Goal: Transaction & Acquisition: Purchase product/service

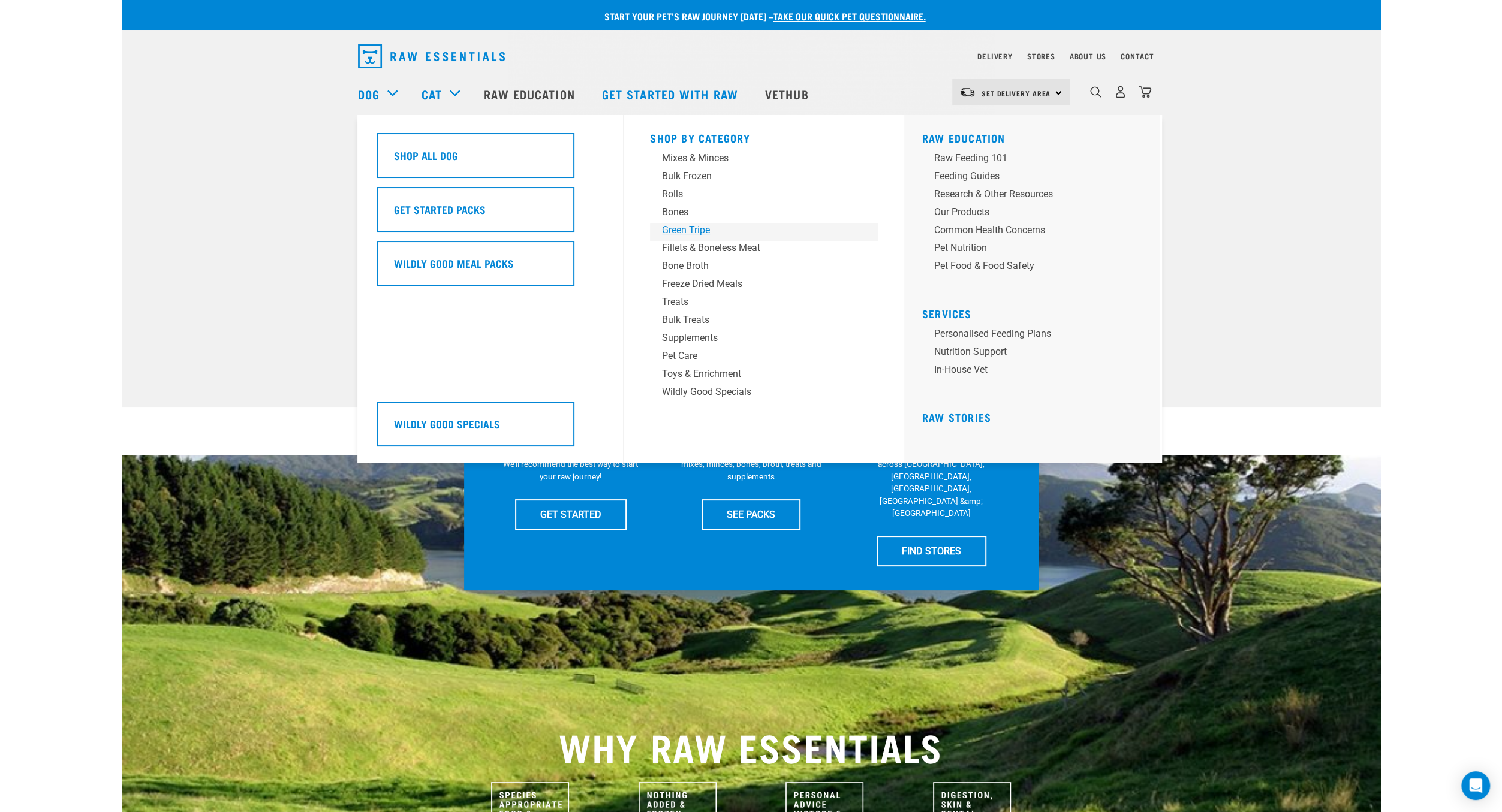
click at [699, 229] on div "Green Tripe" at bounding box center [755, 229] width 187 height 14
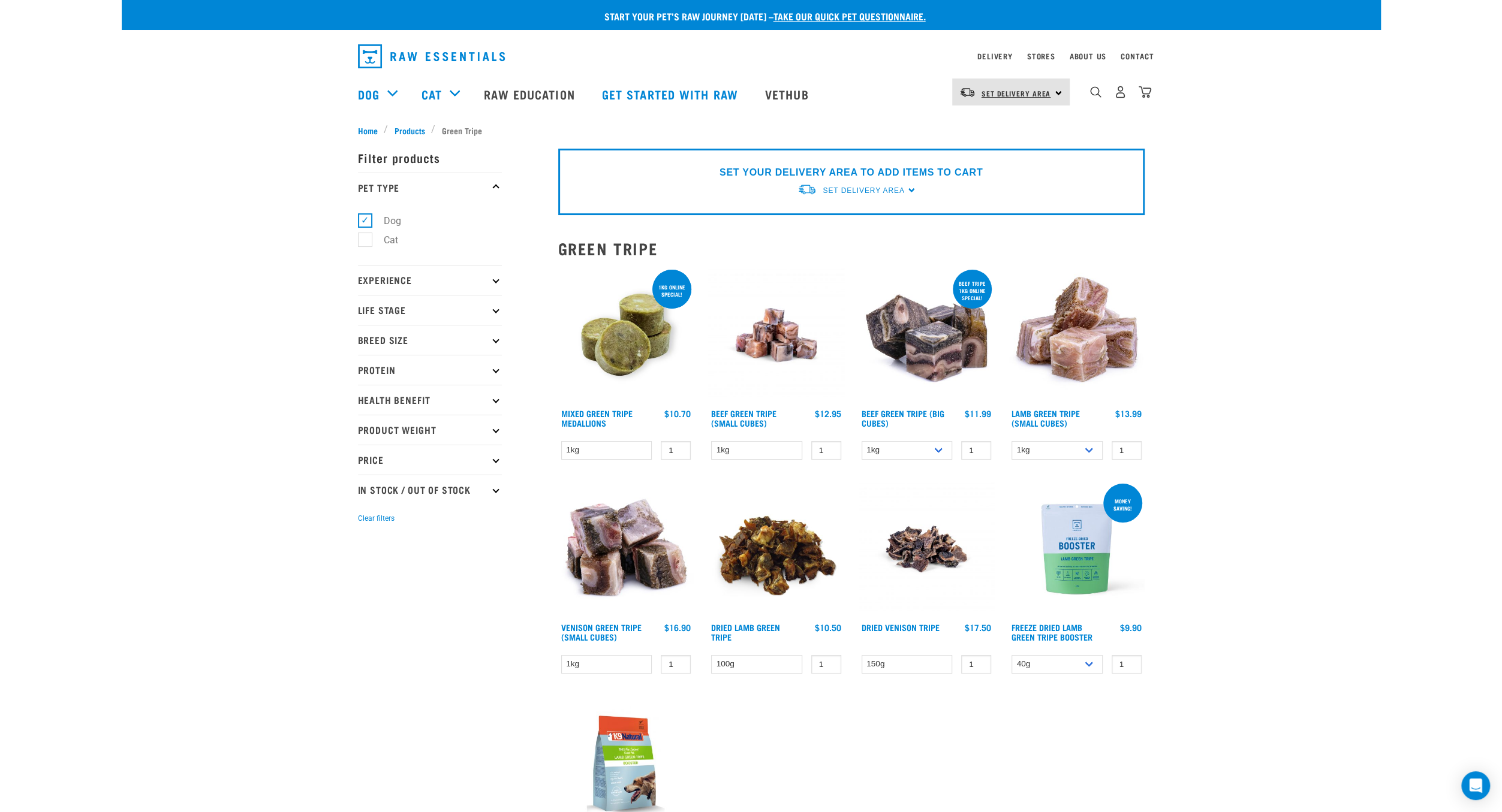
drag, startPoint x: 1050, startPoint y: 85, endPoint x: 1048, endPoint y: 93, distance: 8.2
click at [1050, 86] on link "Set Delivery Area" at bounding box center [1016, 93] width 70 height 19
drag, startPoint x: 1018, startPoint y: 123, endPoint x: 1011, endPoint y: 134, distance: 13.0
click at [1018, 124] on link "[GEOGRAPHIC_DATA]" at bounding box center [1009, 125] width 115 height 26
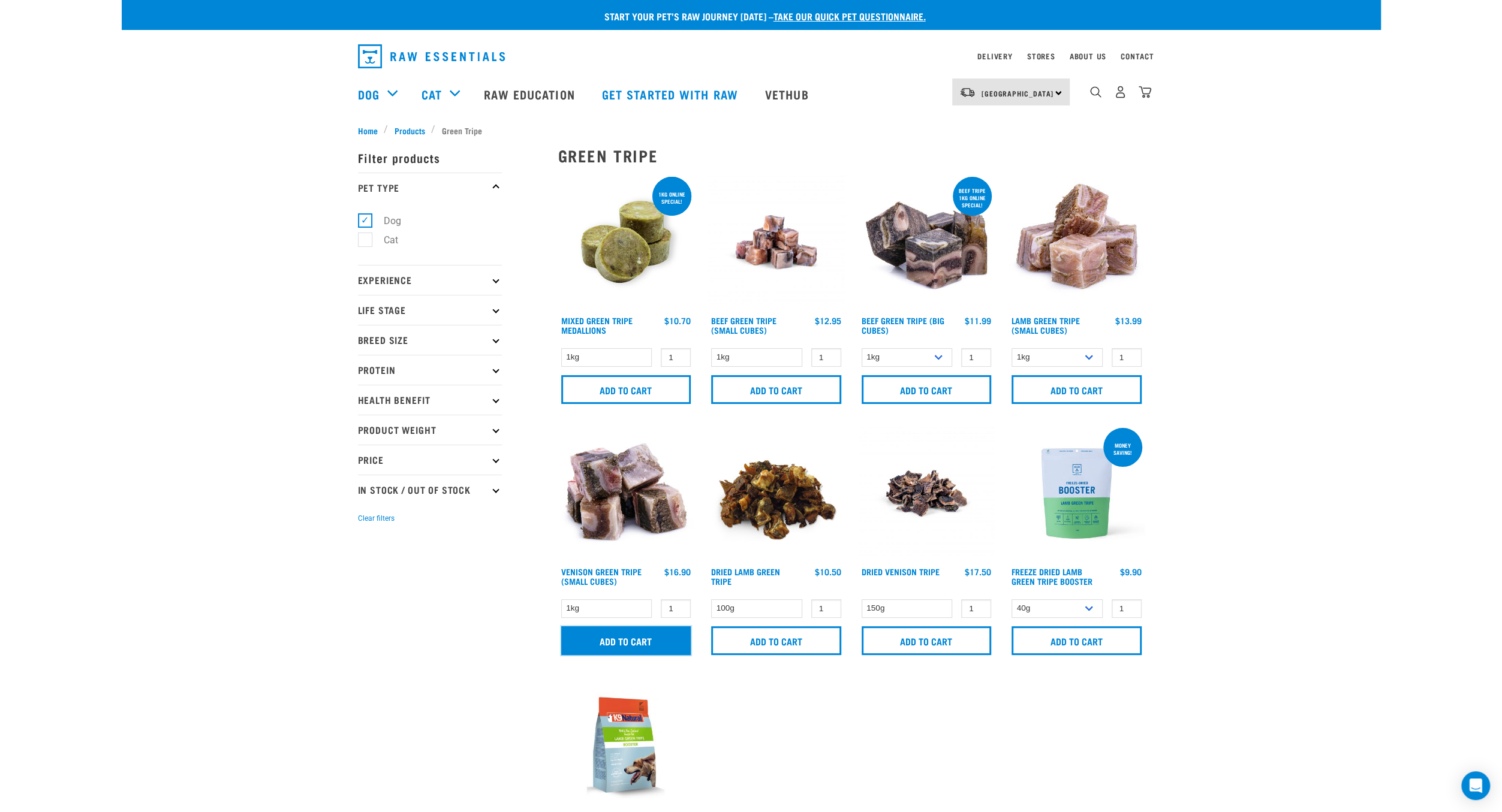
click at [630, 637] on input "Add to cart" at bounding box center [626, 641] width 130 height 29
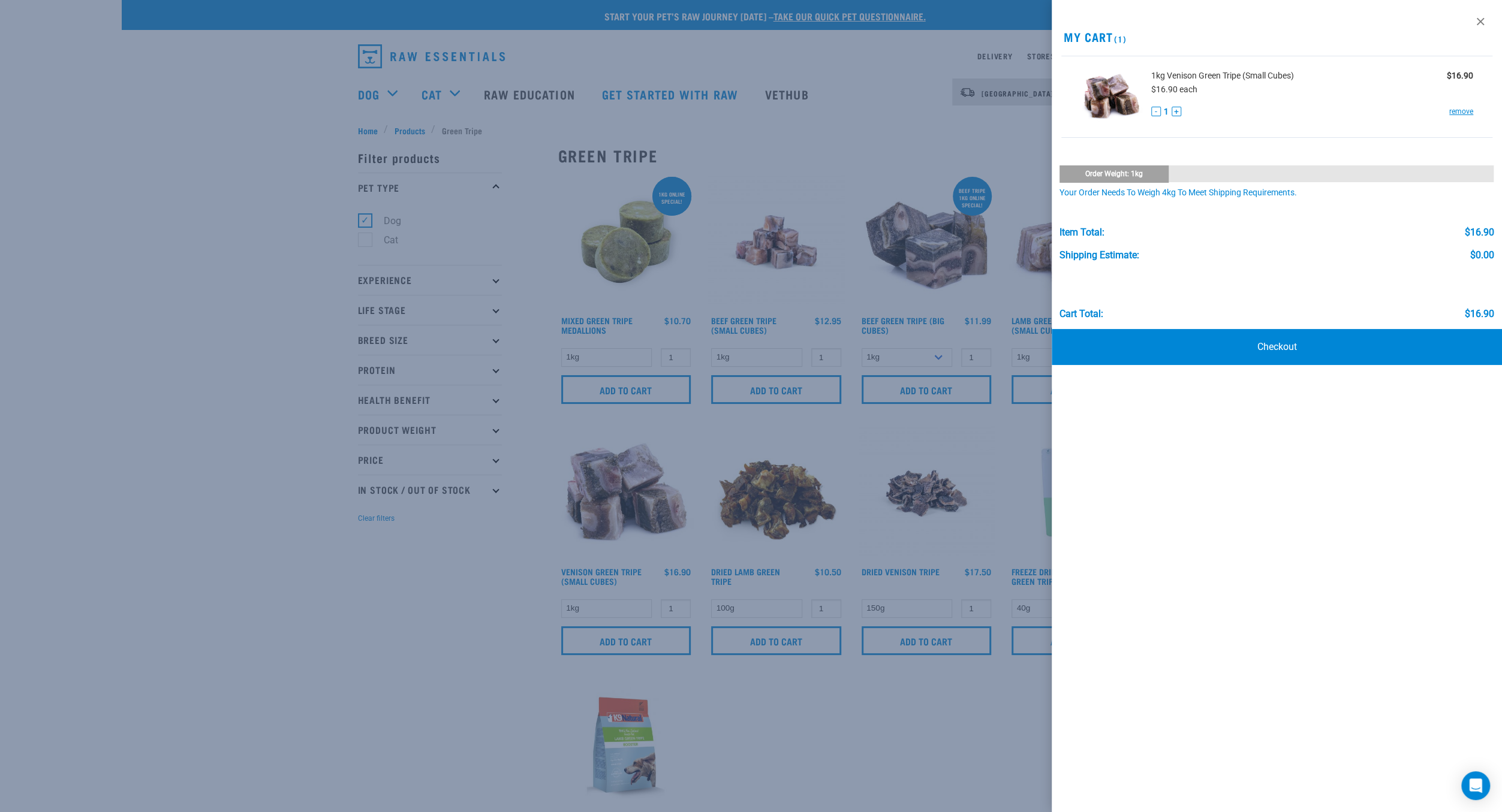
click at [384, 95] on div at bounding box center [751, 406] width 1502 height 812
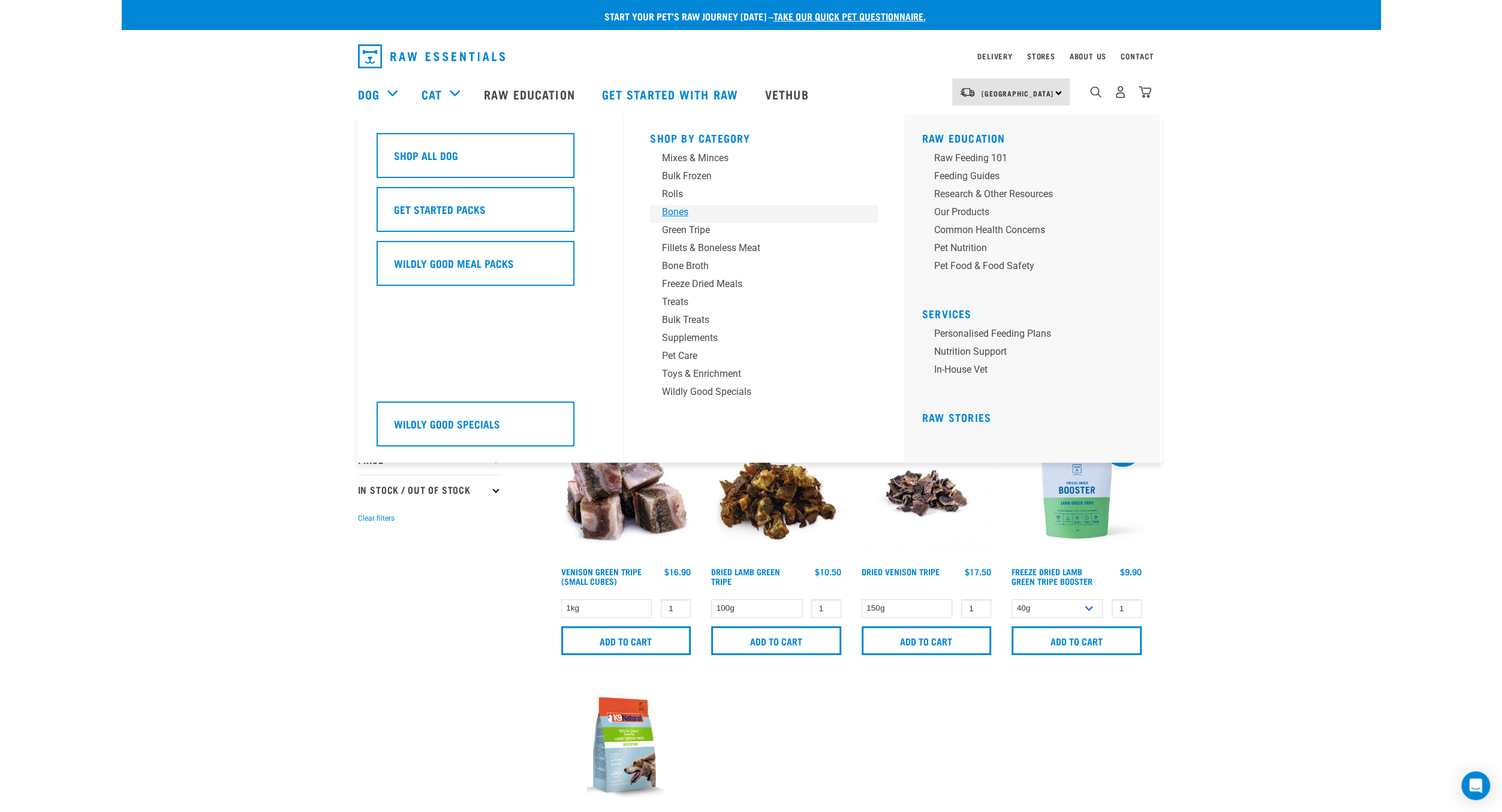
click at [677, 217] on div "Bones" at bounding box center [755, 212] width 187 height 14
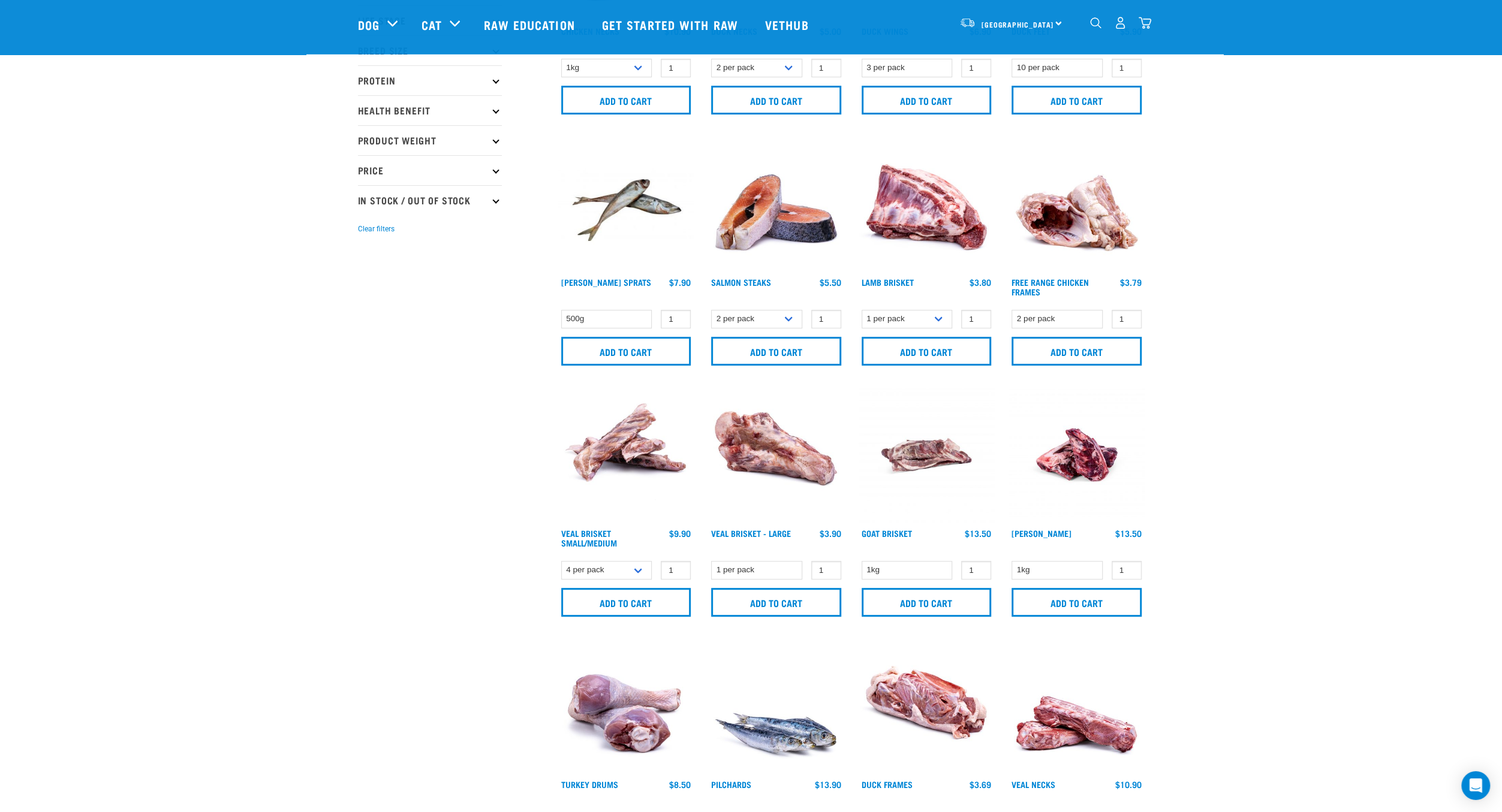
scroll to position [278, 0]
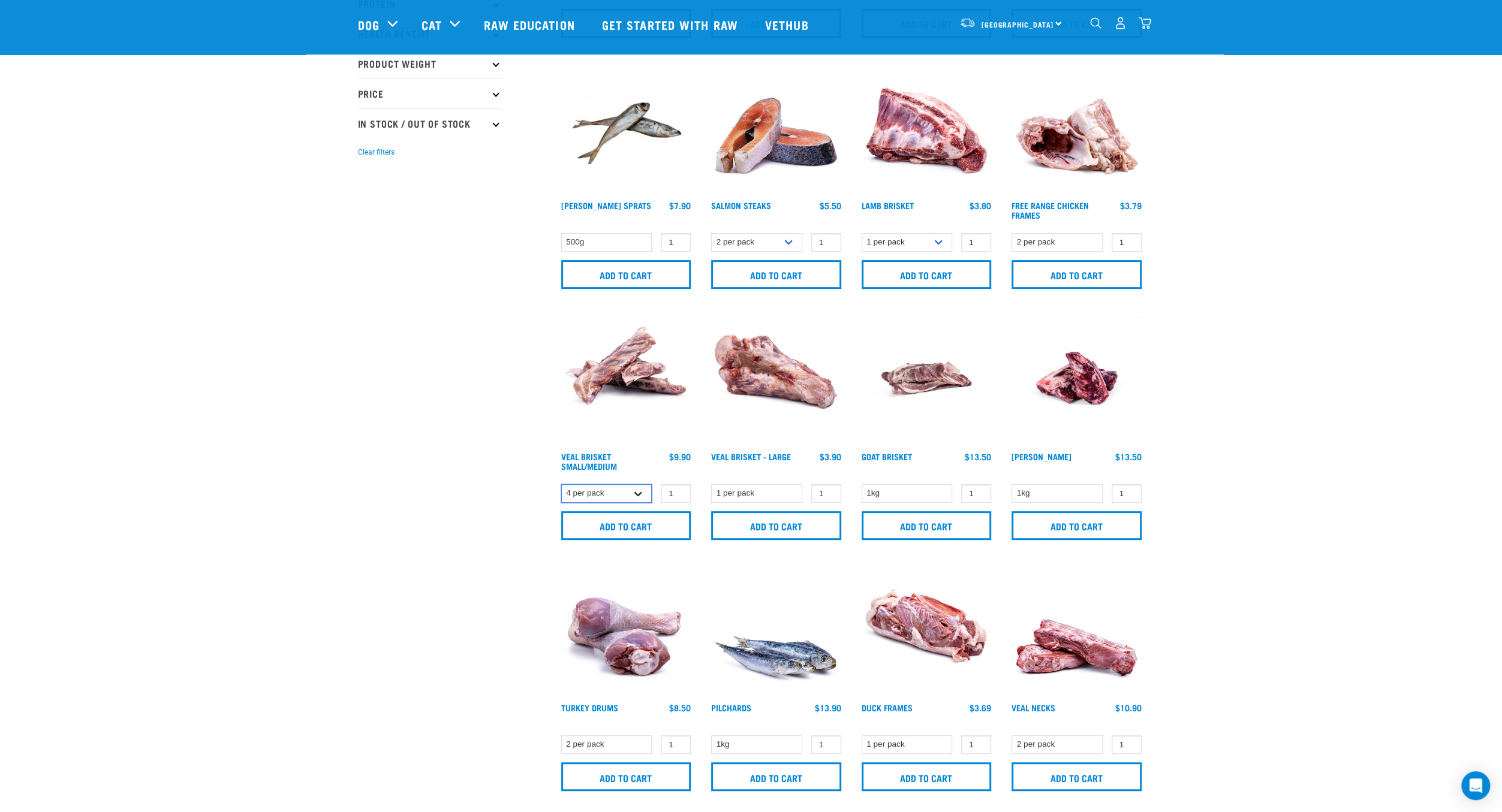
click at [561, 485] on select "4 per pack 8 per pack" at bounding box center [607, 494] width 91 height 18
select select "447645"
click option "8 per pack" at bounding box center [0, 0] width 0 height 0
type input "2"
click at [675, 490] on input "2" at bounding box center [675, 494] width 30 height 18
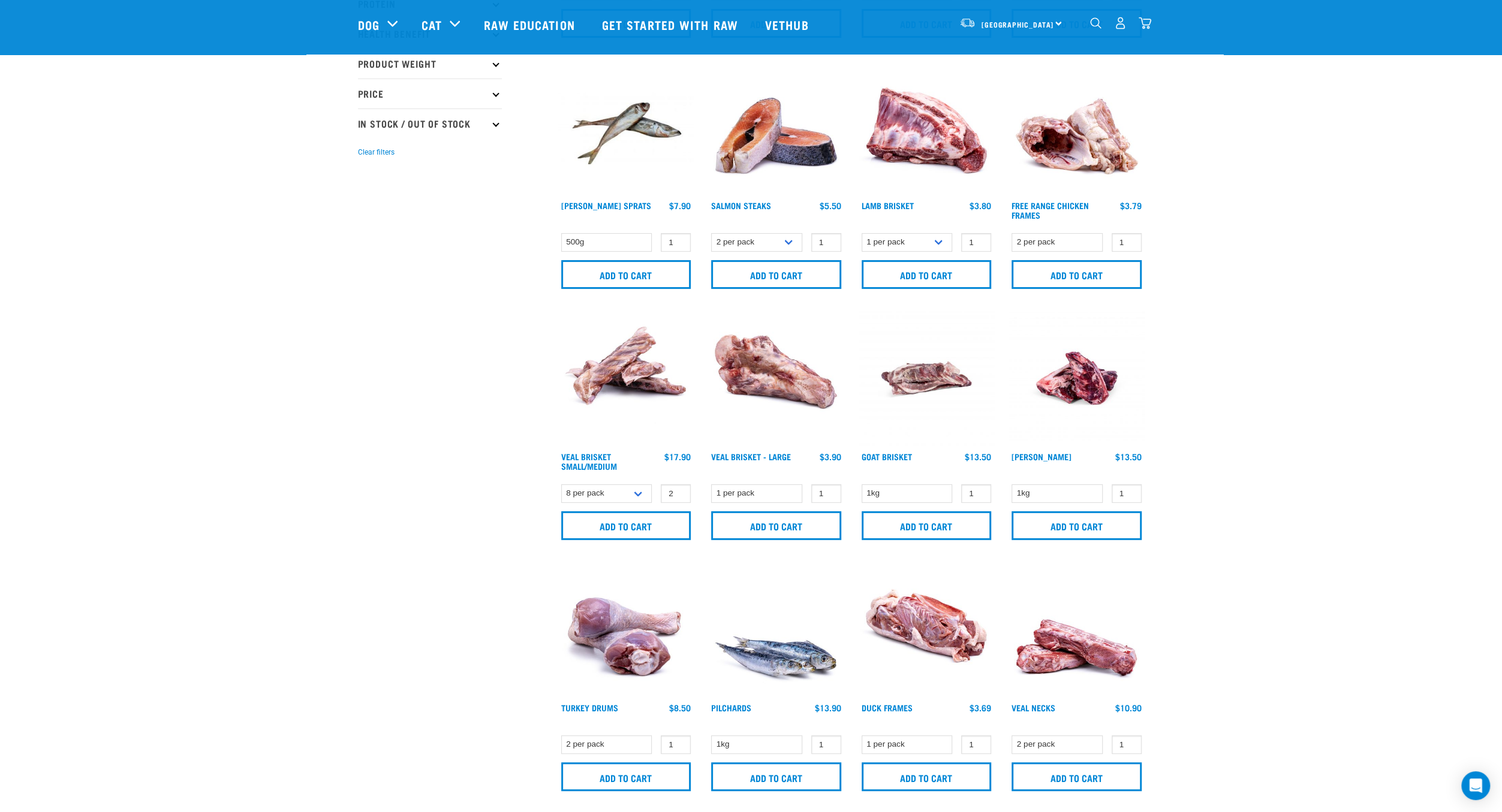
click at [674, 510] on div "Add to cart" at bounding box center [626, 525] width 136 height 31
click at [591, 526] on input "Add to cart" at bounding box center [626, 526] width 130 height 29
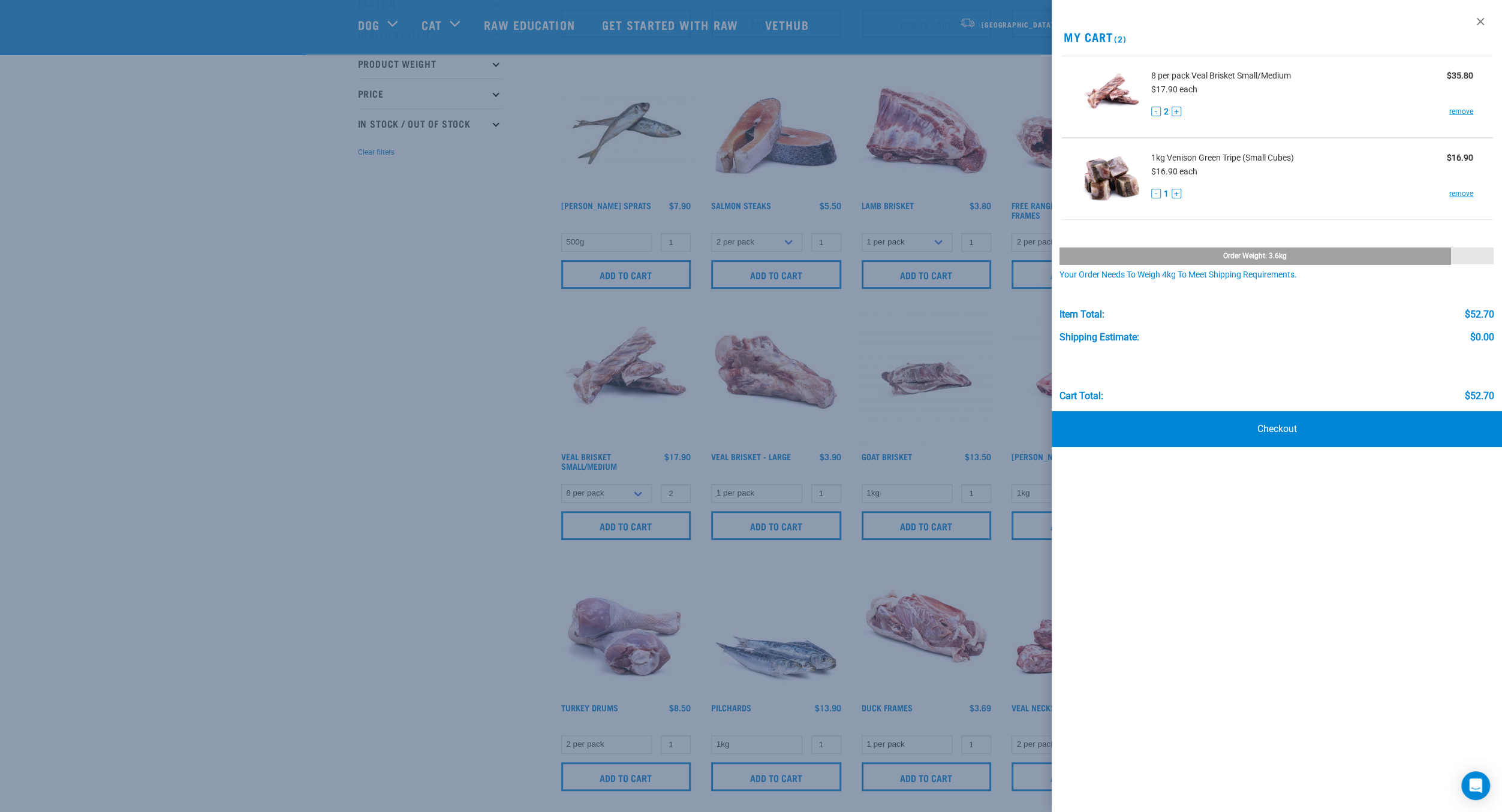
drag, startPoint x: 790, startPoint y: 55, endPoint x: 642, endPoint y: 65, distance: 148.3
click at [790, 55] on div at bounding box center [751, 406] width 1502 height 812
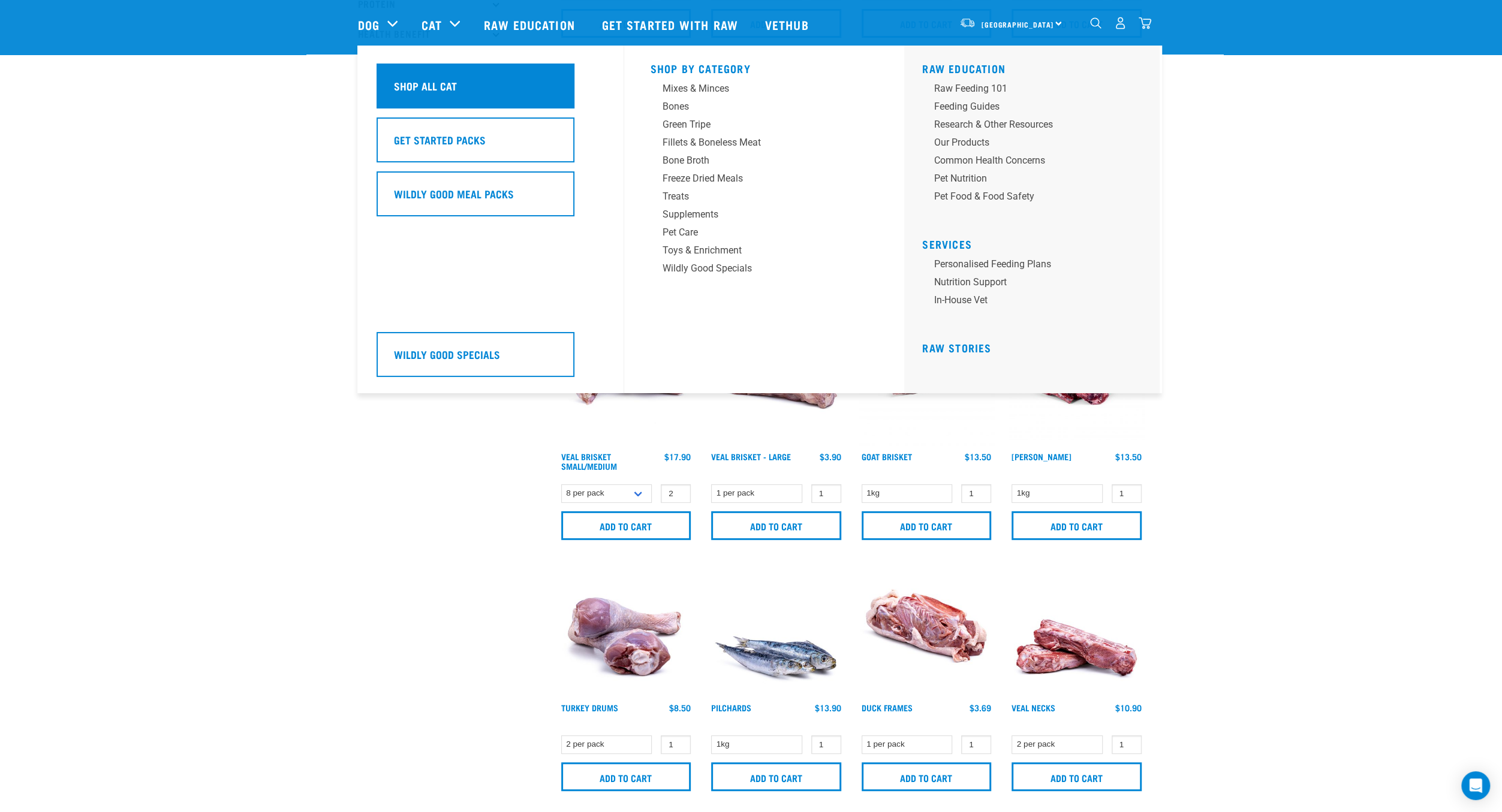
scroll to position [0, 0]
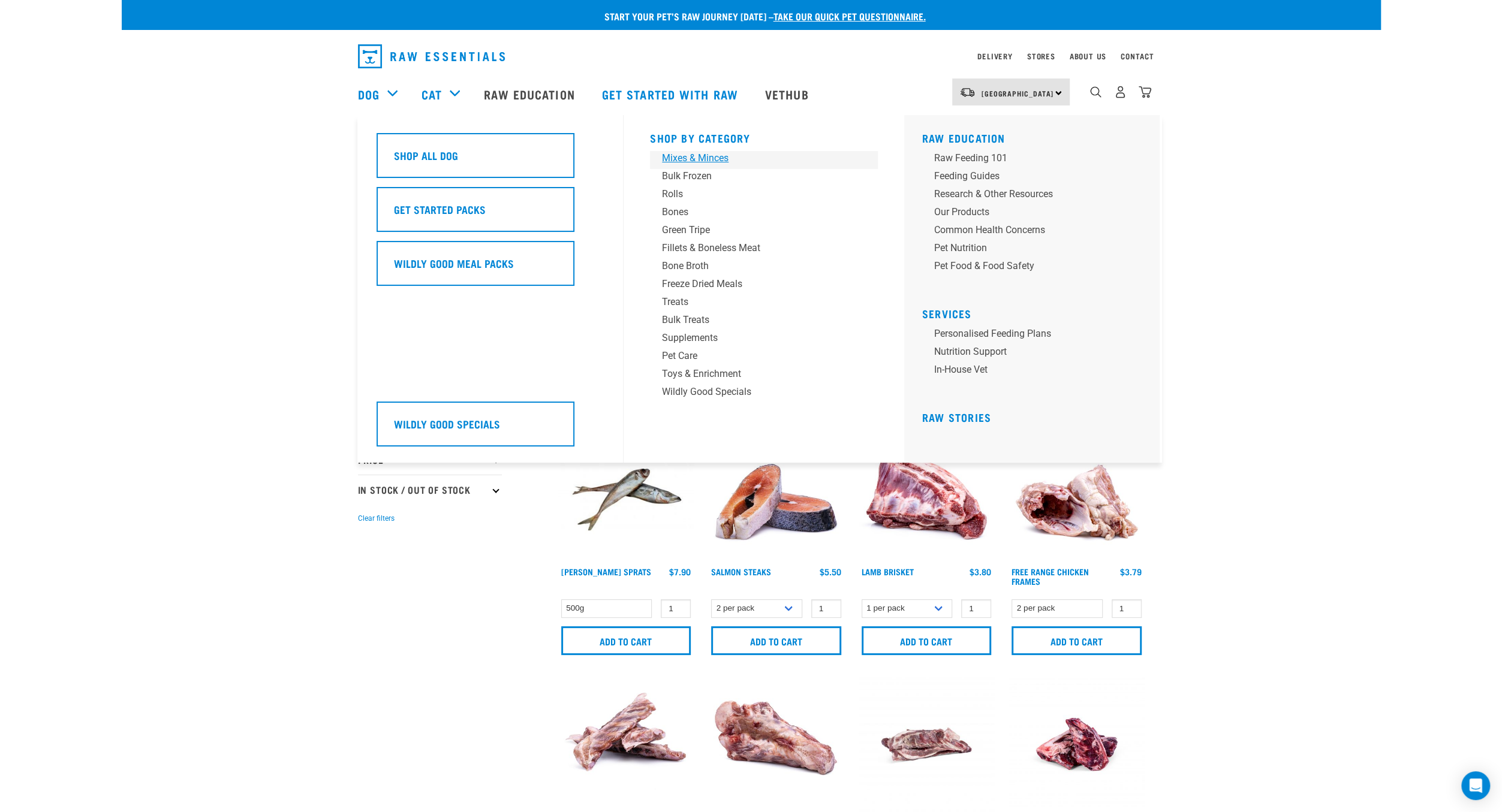
click at [709, 156] on div "Mixes & Minces" at bounding box center [755, 158] width 187 height 14
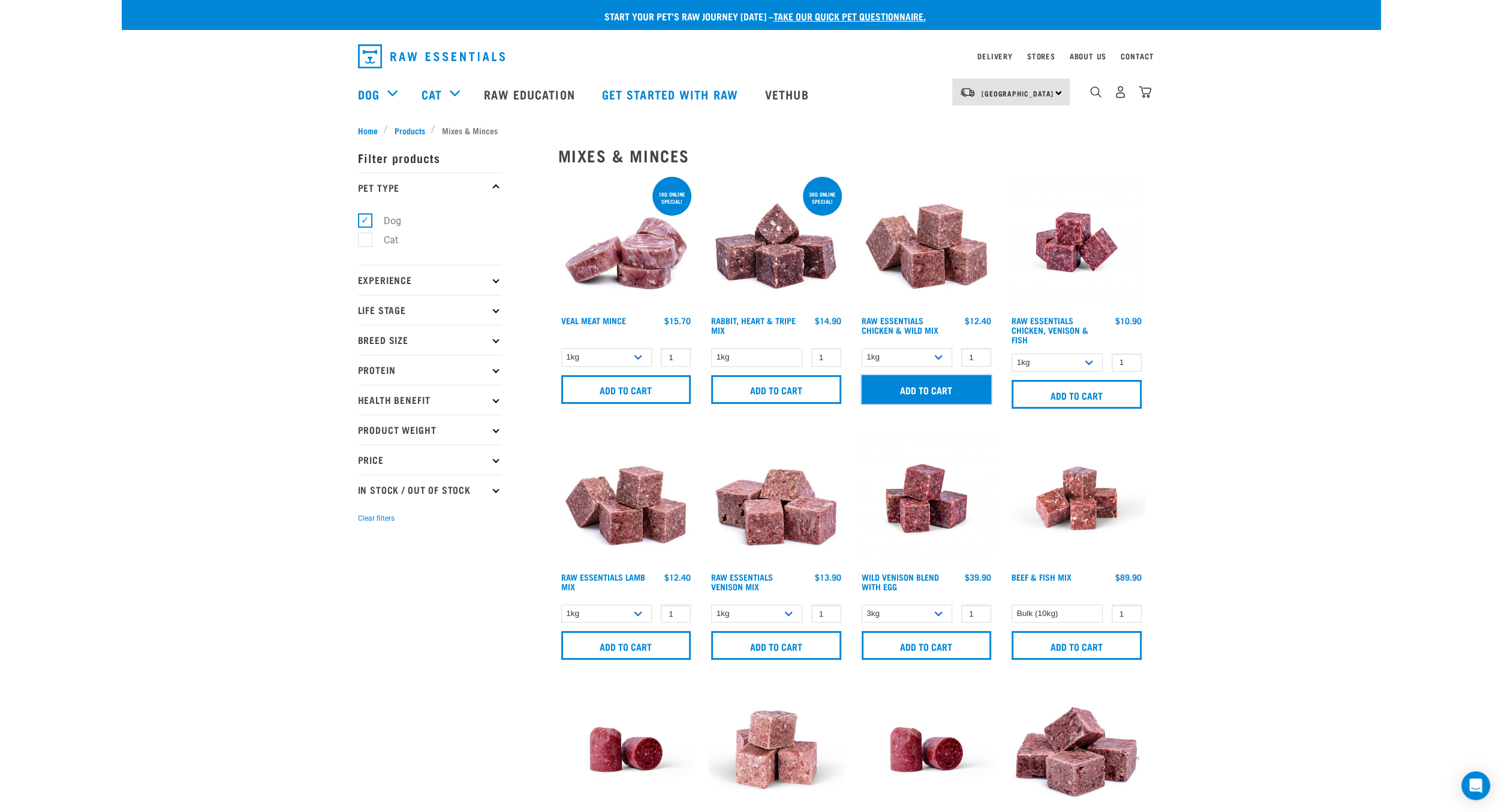
click at [937, 392] on input "Add to cart" at bounding box center [927, 390] width 130 height 29
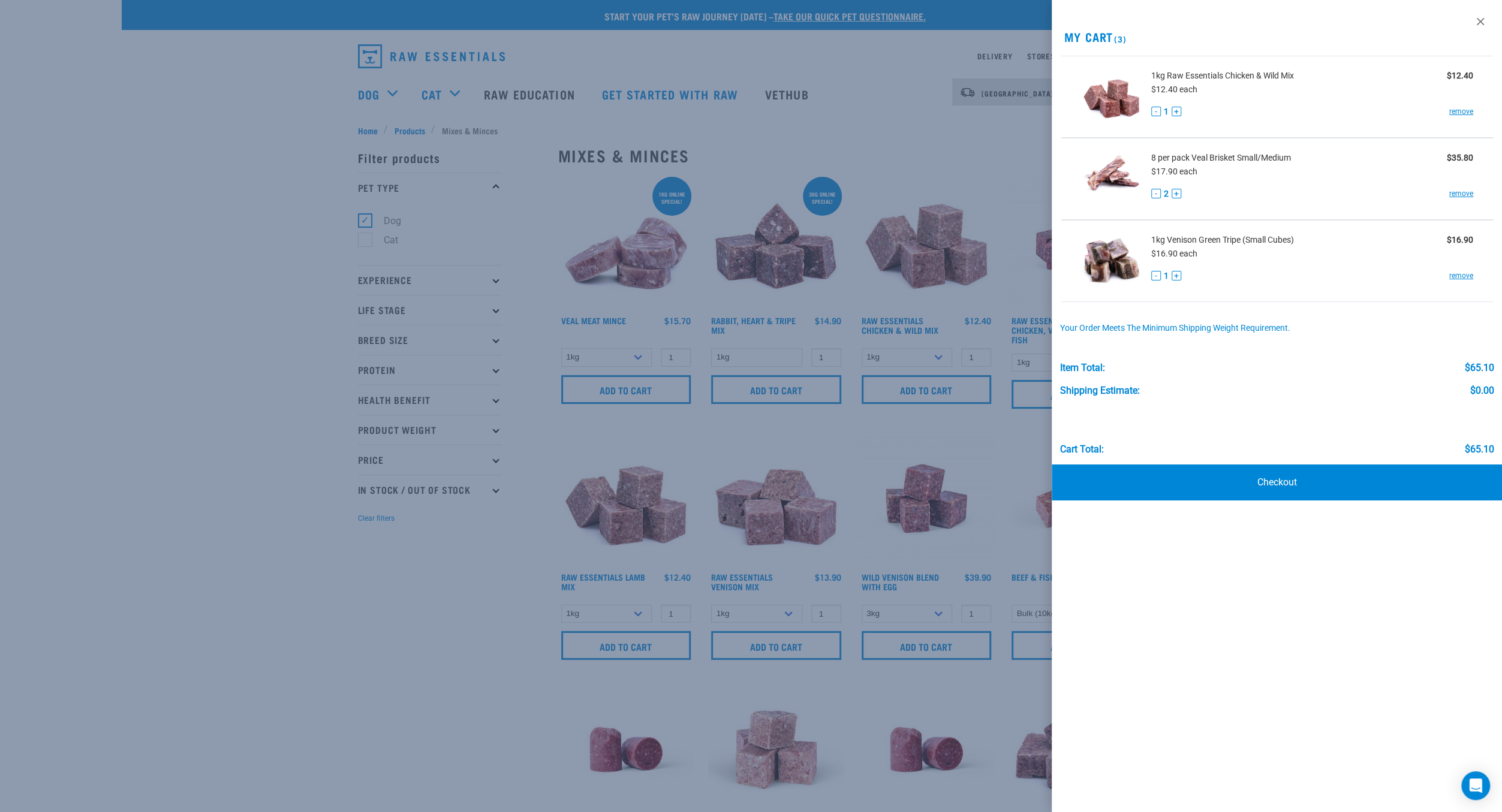
click at [392, 685] on div at bounding box center [751, 406] width 1502 height 812
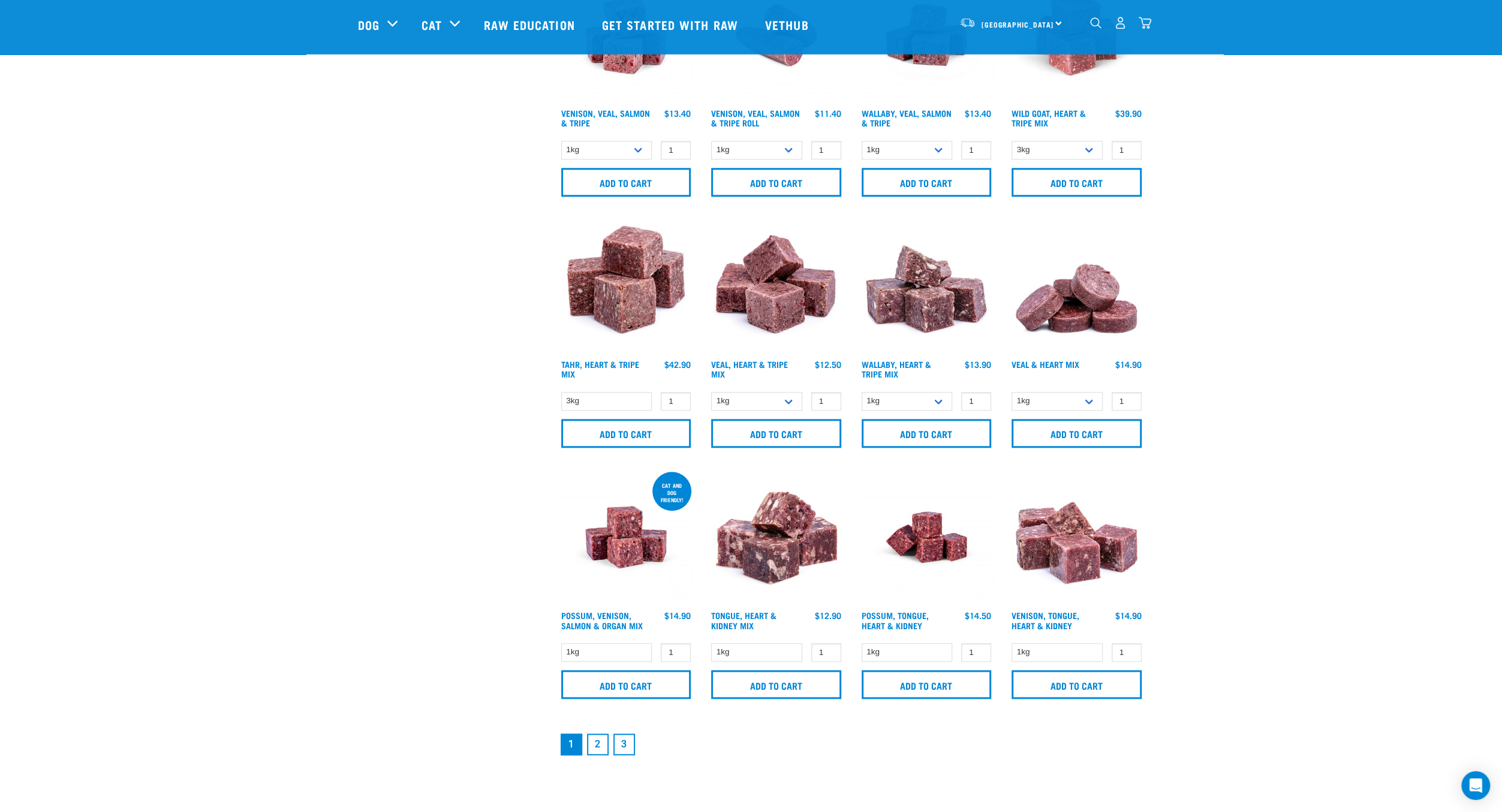
scroll to position [1399, 0]
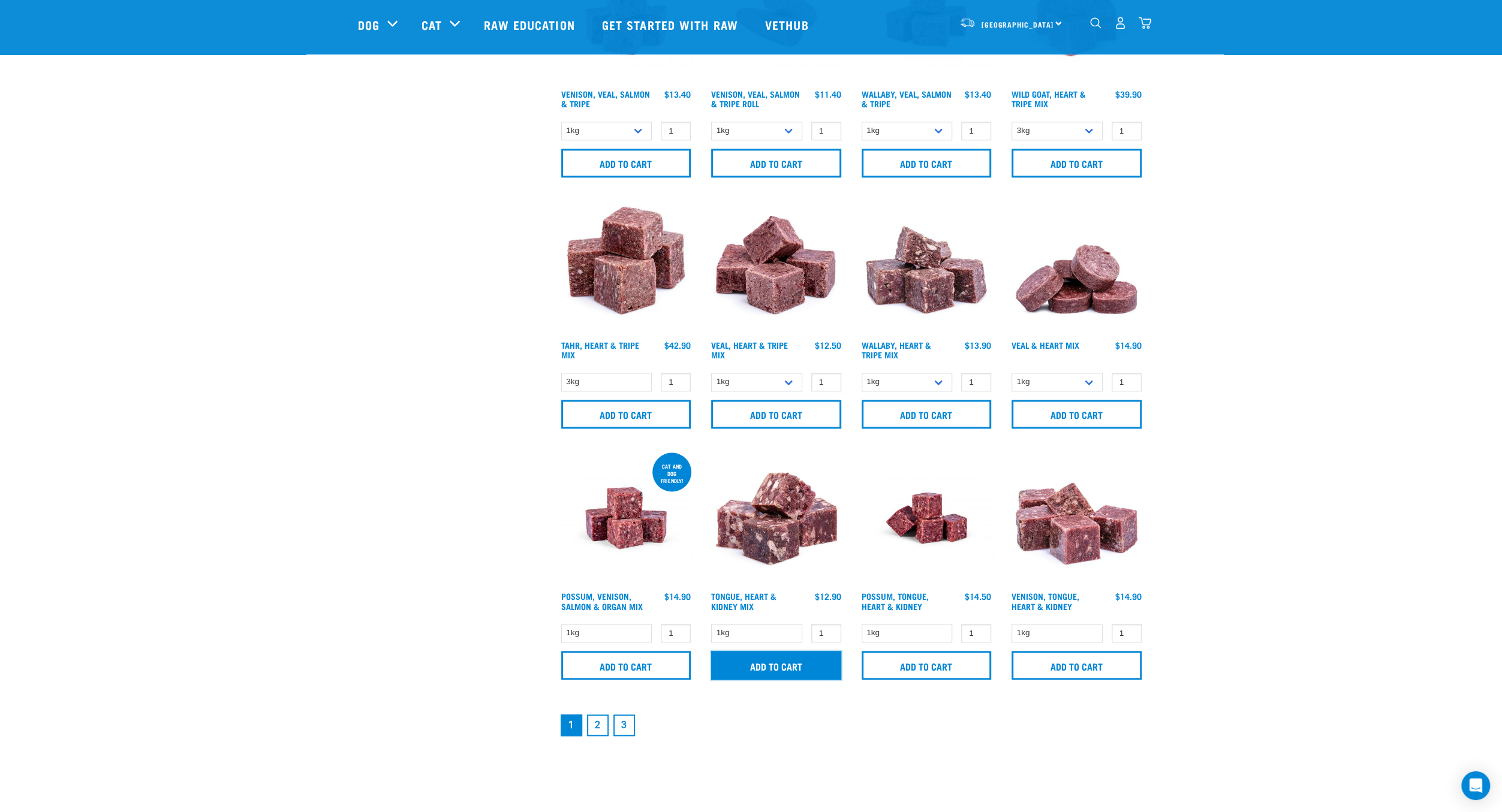
click at [773, 668] on input "Add to cart" at bounding box center [775, 665] width 130 height 29
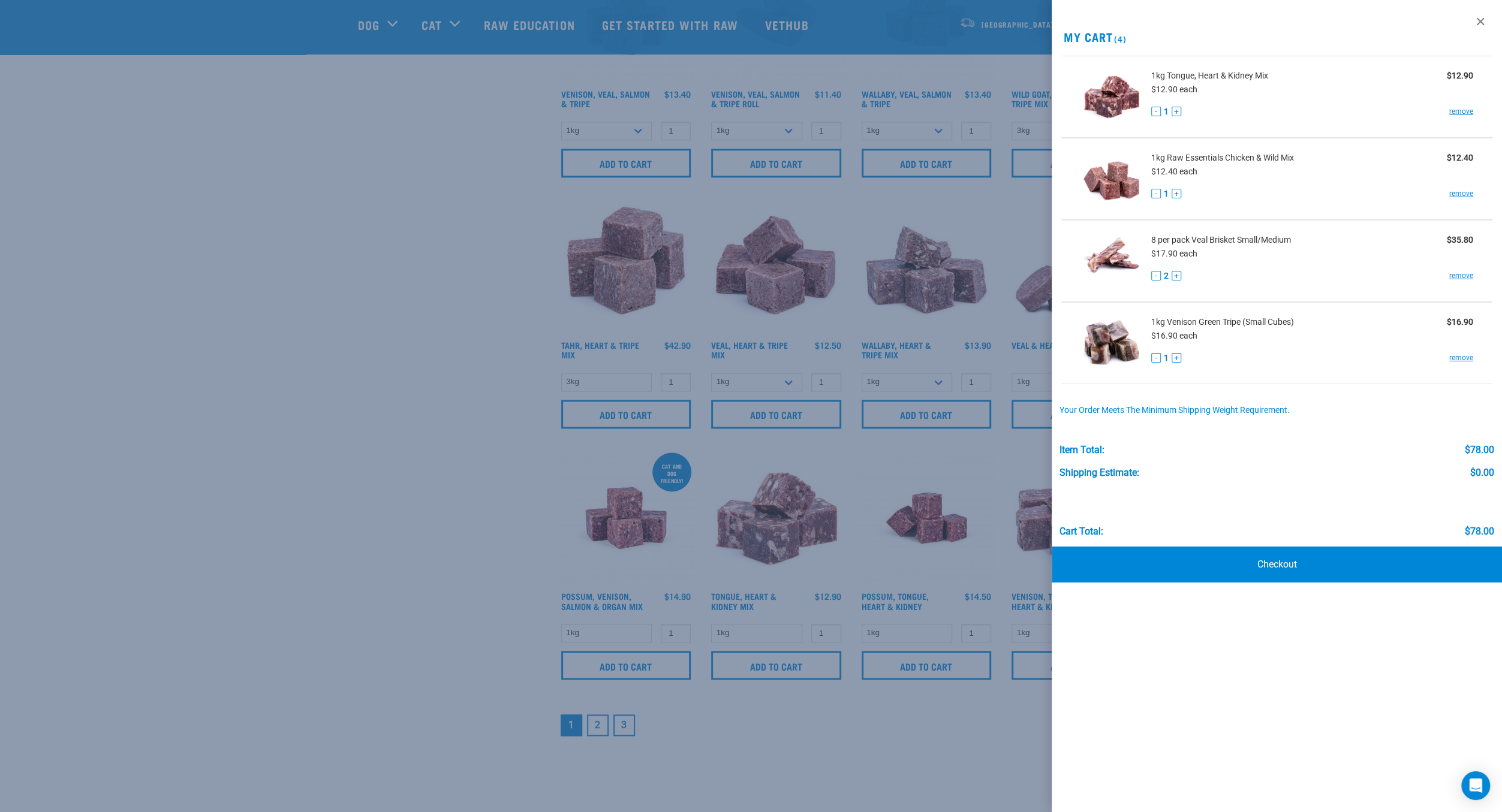
click at [332, 548] on div at bounding box center [751, 406] width 1502 height 812
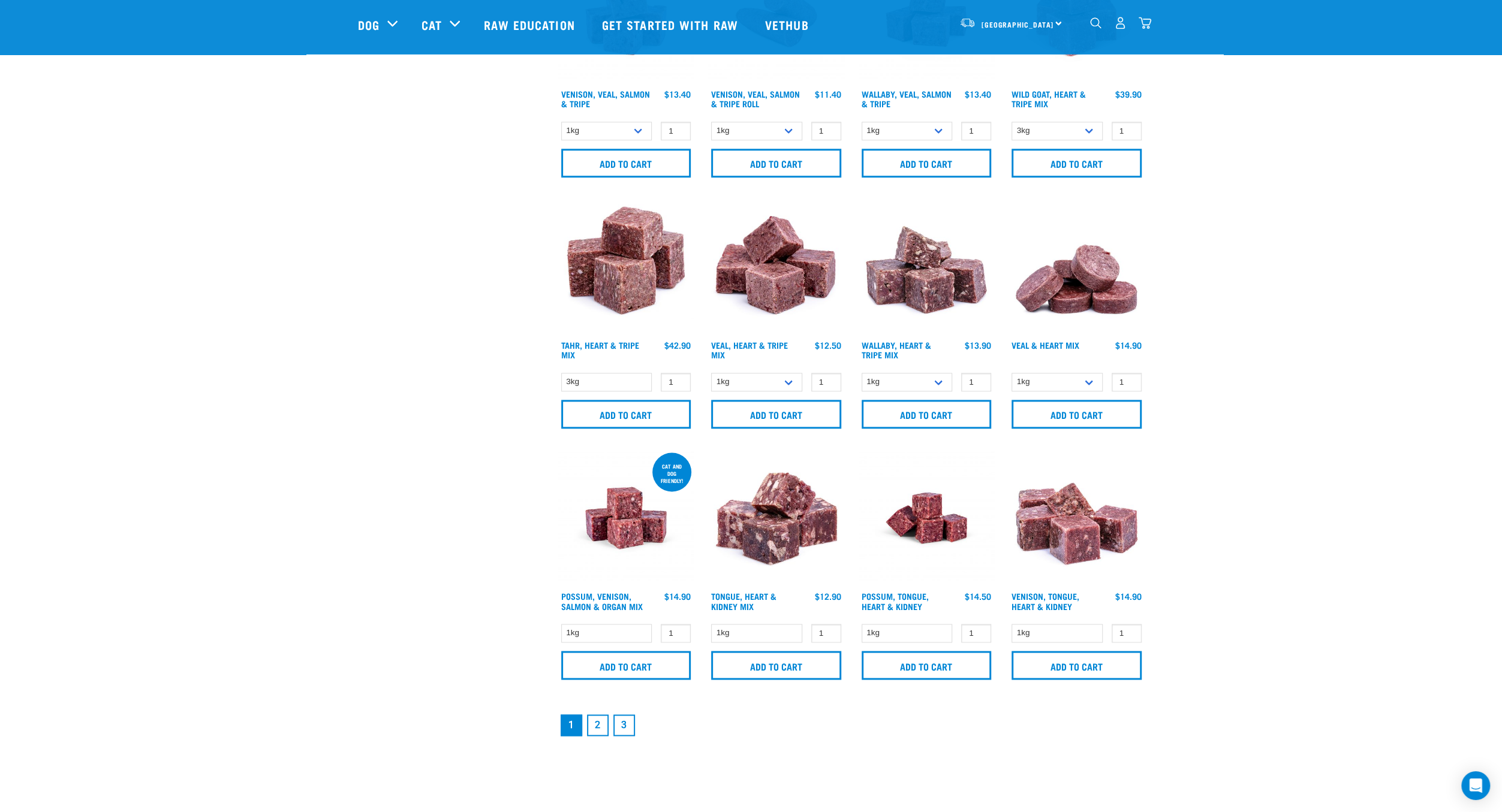
click at [594, 727] on link "2" at bounding box center [598, 726] width 22 height 22
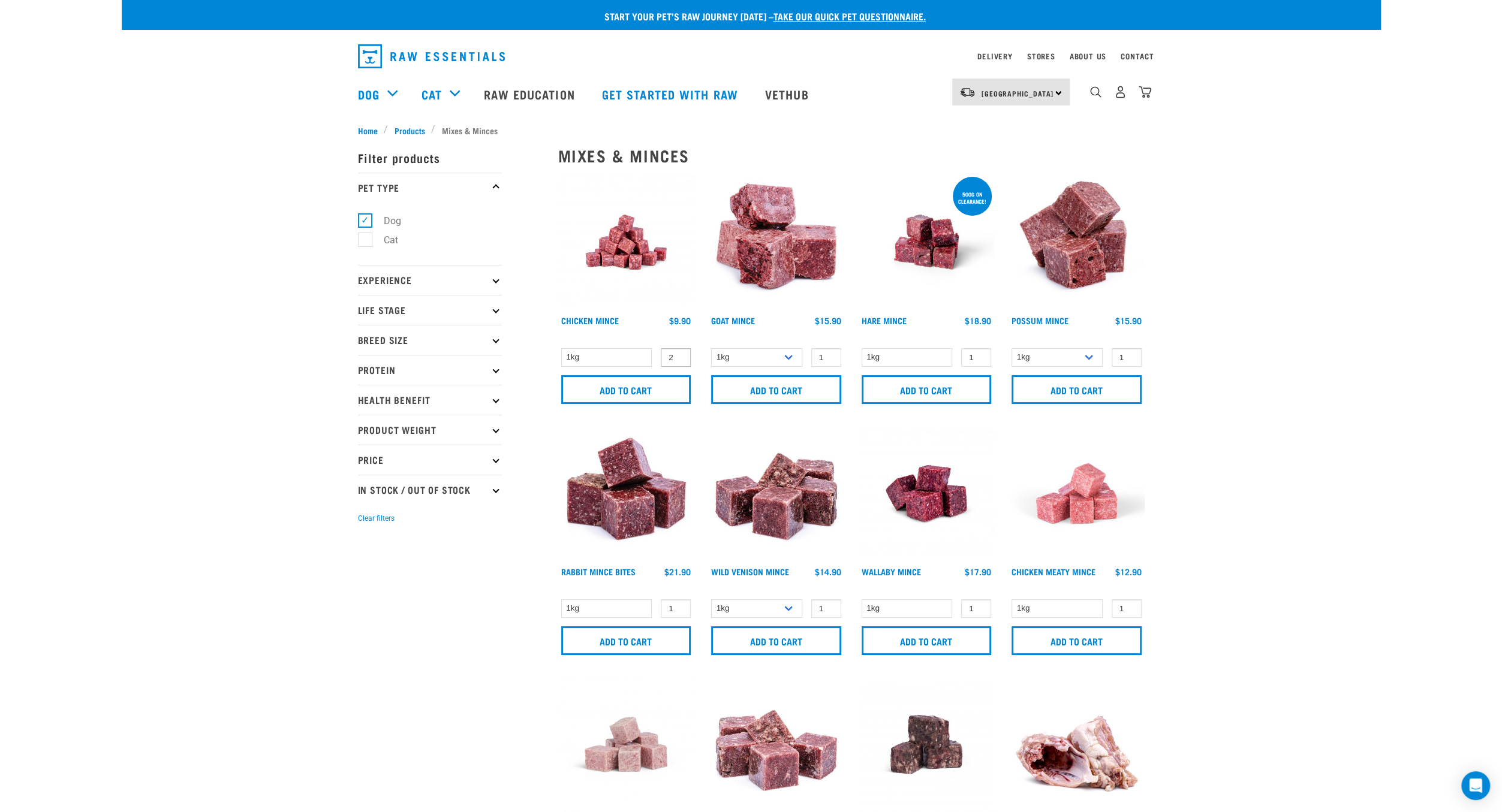
click at [675, 353] on input "2" at bounding box center [675, 358] width 30 height 18
type input "1"
click at [679, 359] on input "1" at bounding box center [675, 358] width 30 height 18
click at [654, 380] on input "Add to cart" at bounding box center [626, 390] width 130 height 29
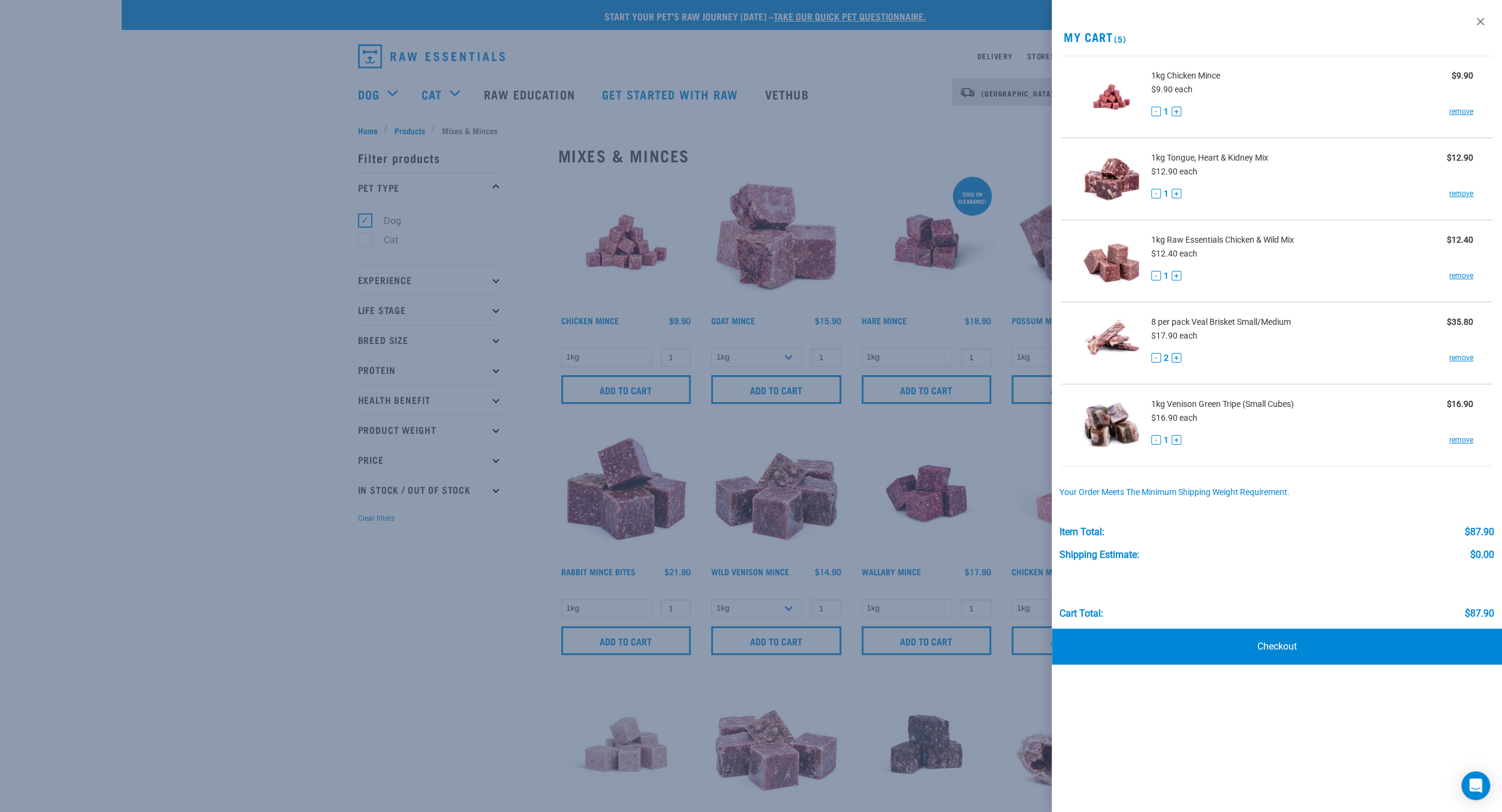
click at [426, 696] on div at bounding box center [751, 406] width 1502 height 812
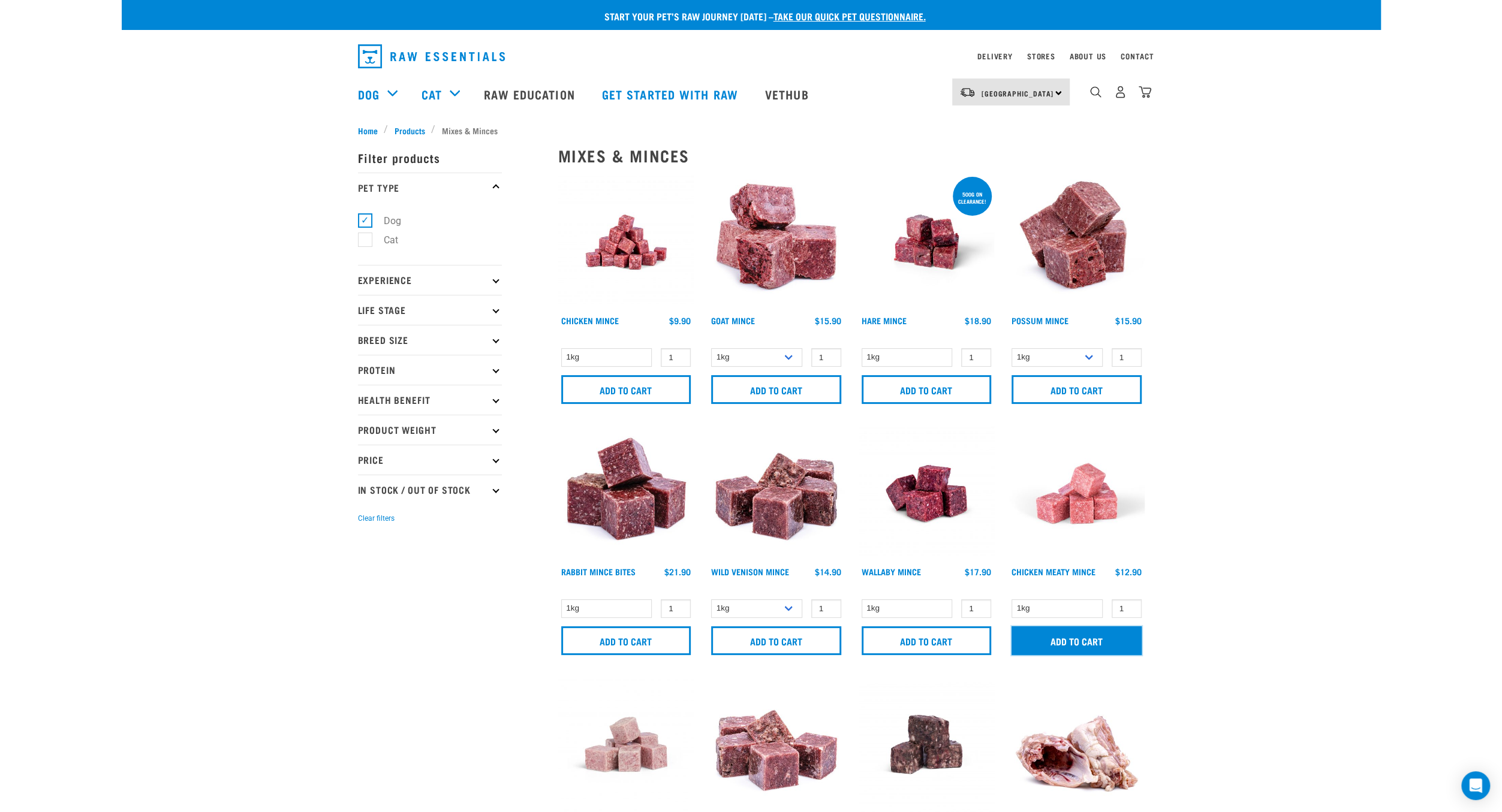
click at [1045, 639] on input "Add to cart" at bounding box center [1076, 641] width 130 height 29
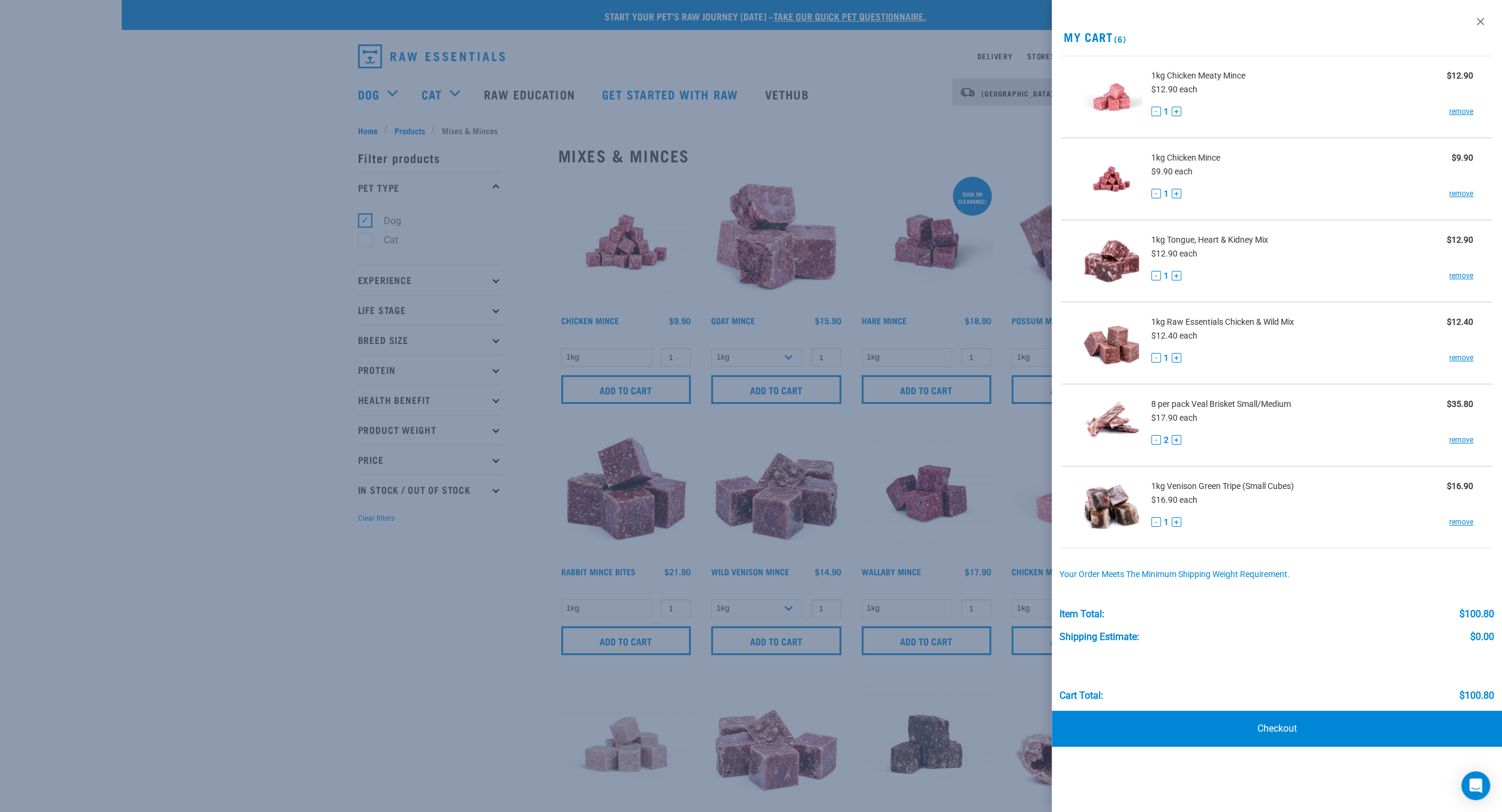
click at [449, 633] on div at bounding box center [751, 406] width 1502 height 812
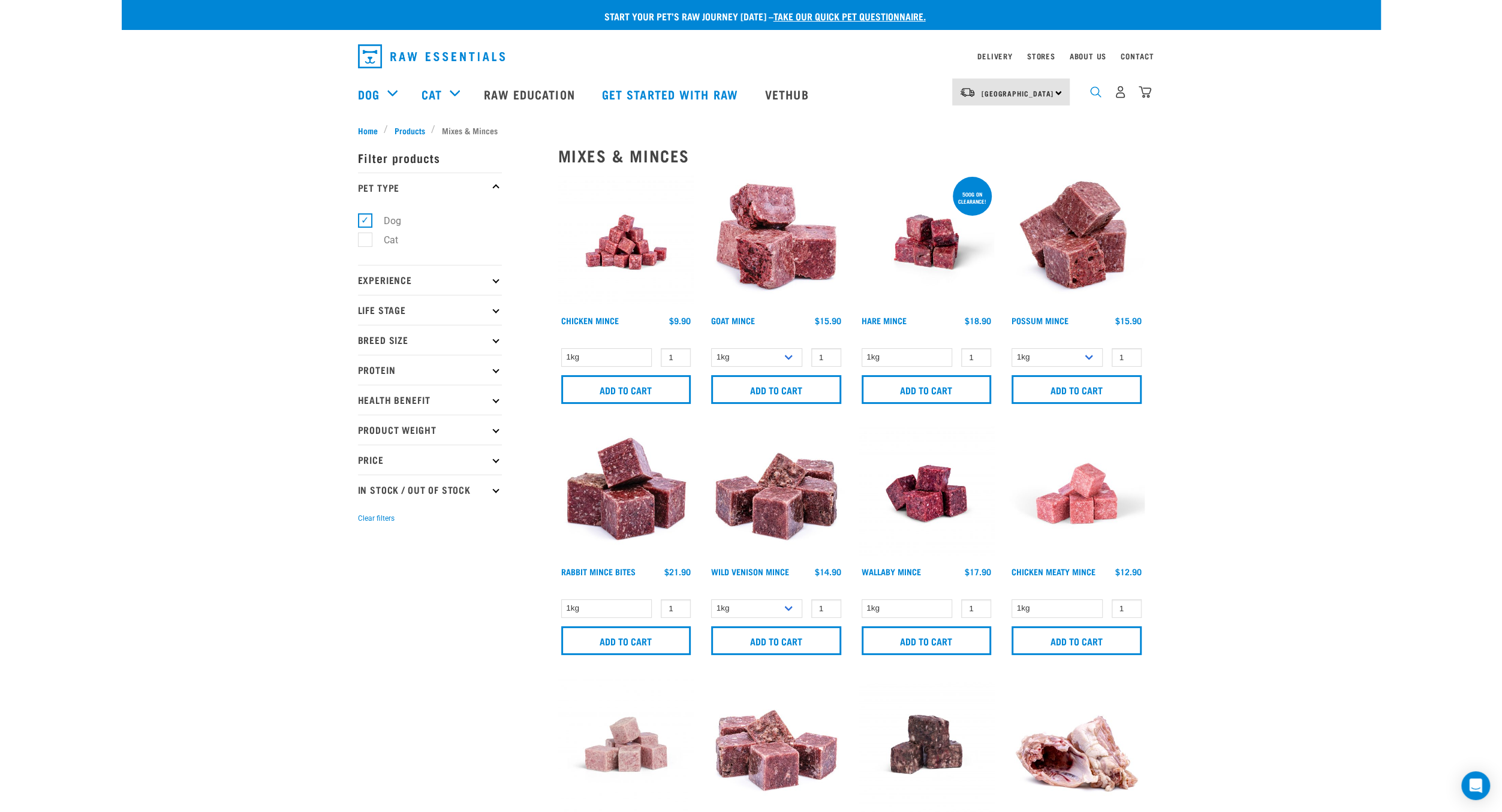
click at [1093, 93] on img "dropdown navigation" at bounding box center [1095, 92] width 12 height 12
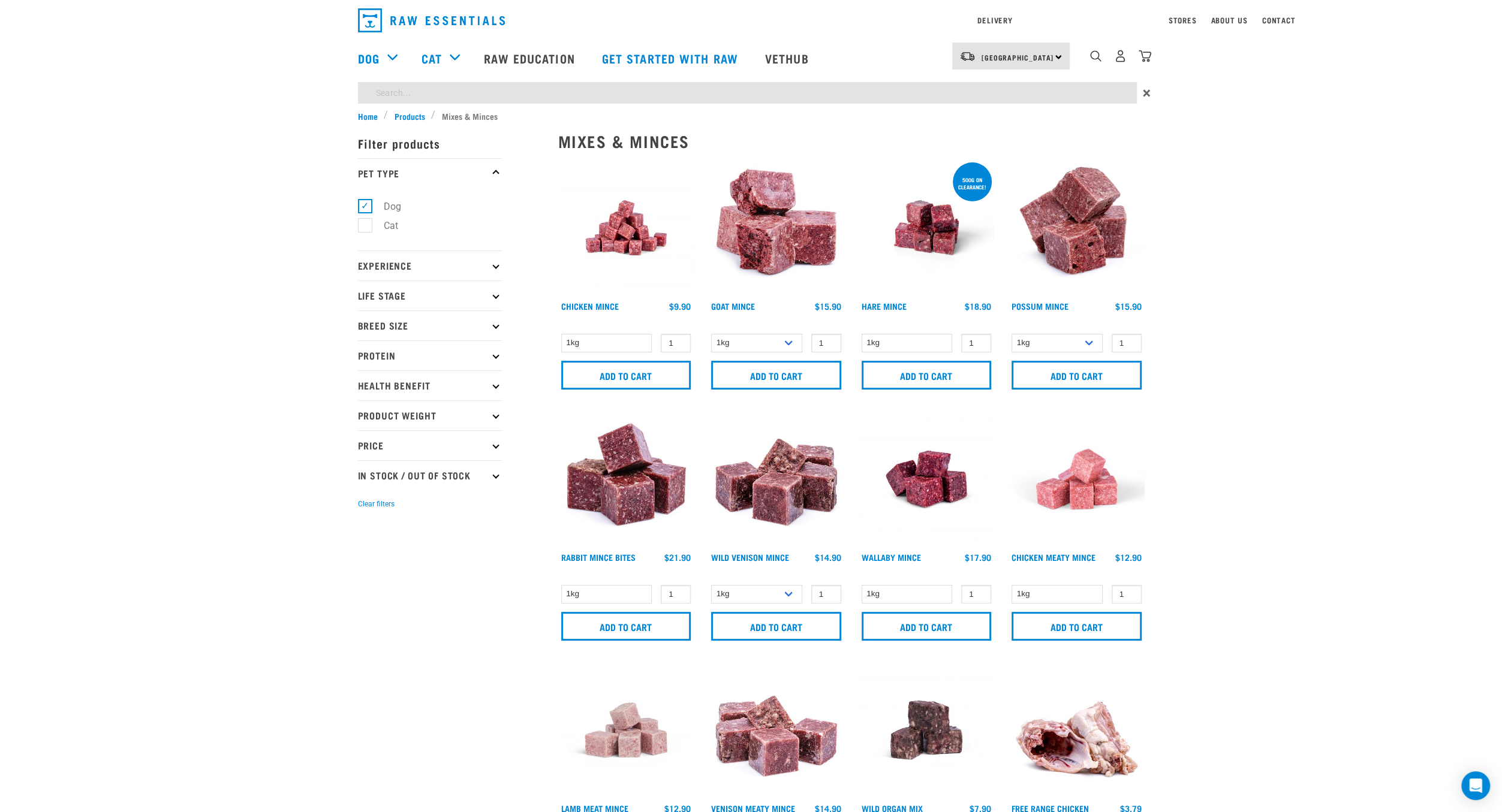
click at [884, 103] on input "search" at bounding box center [747, 93] width 779 height 22
type input "heart"
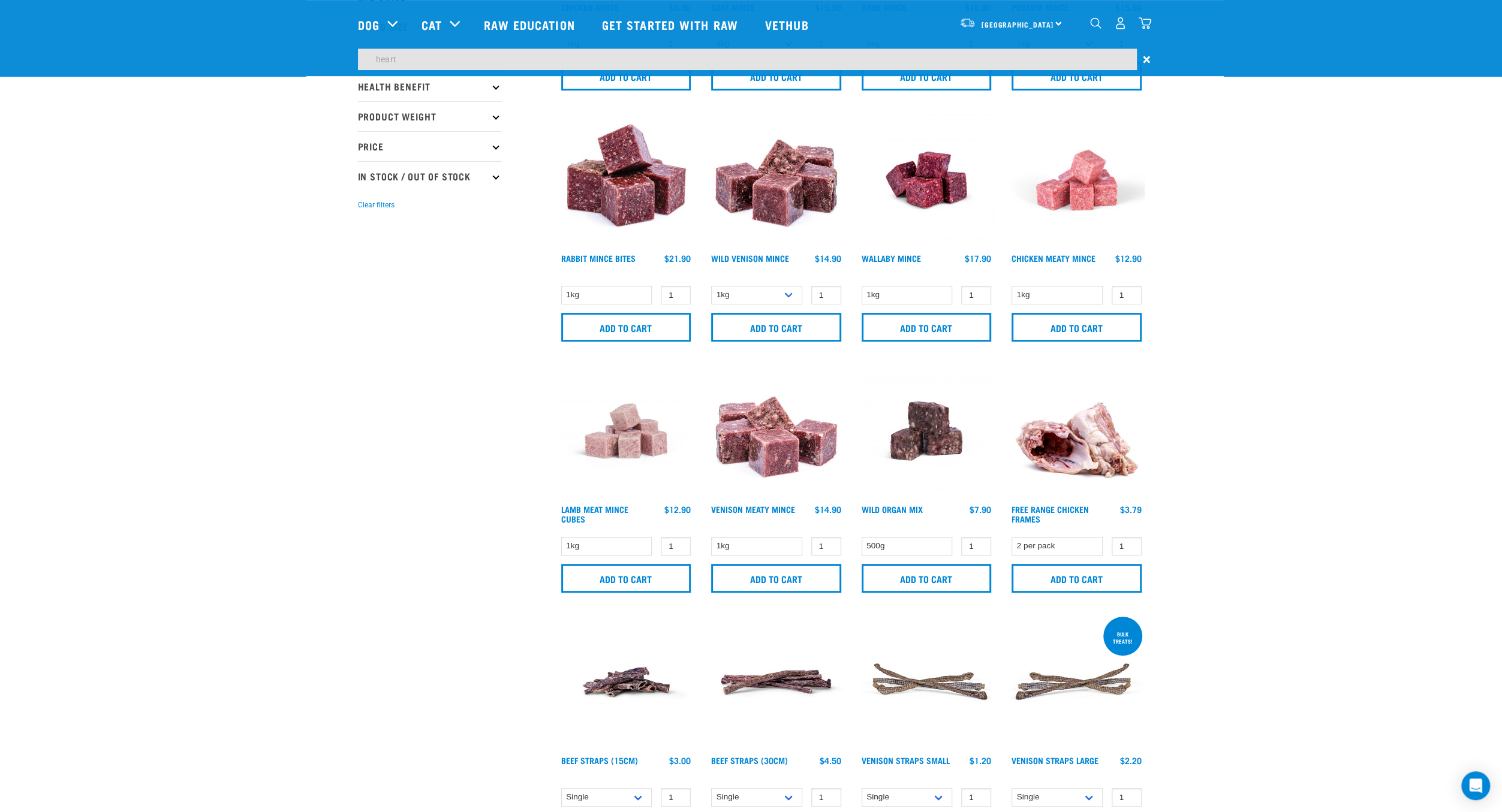
scroll to position [144, 0]
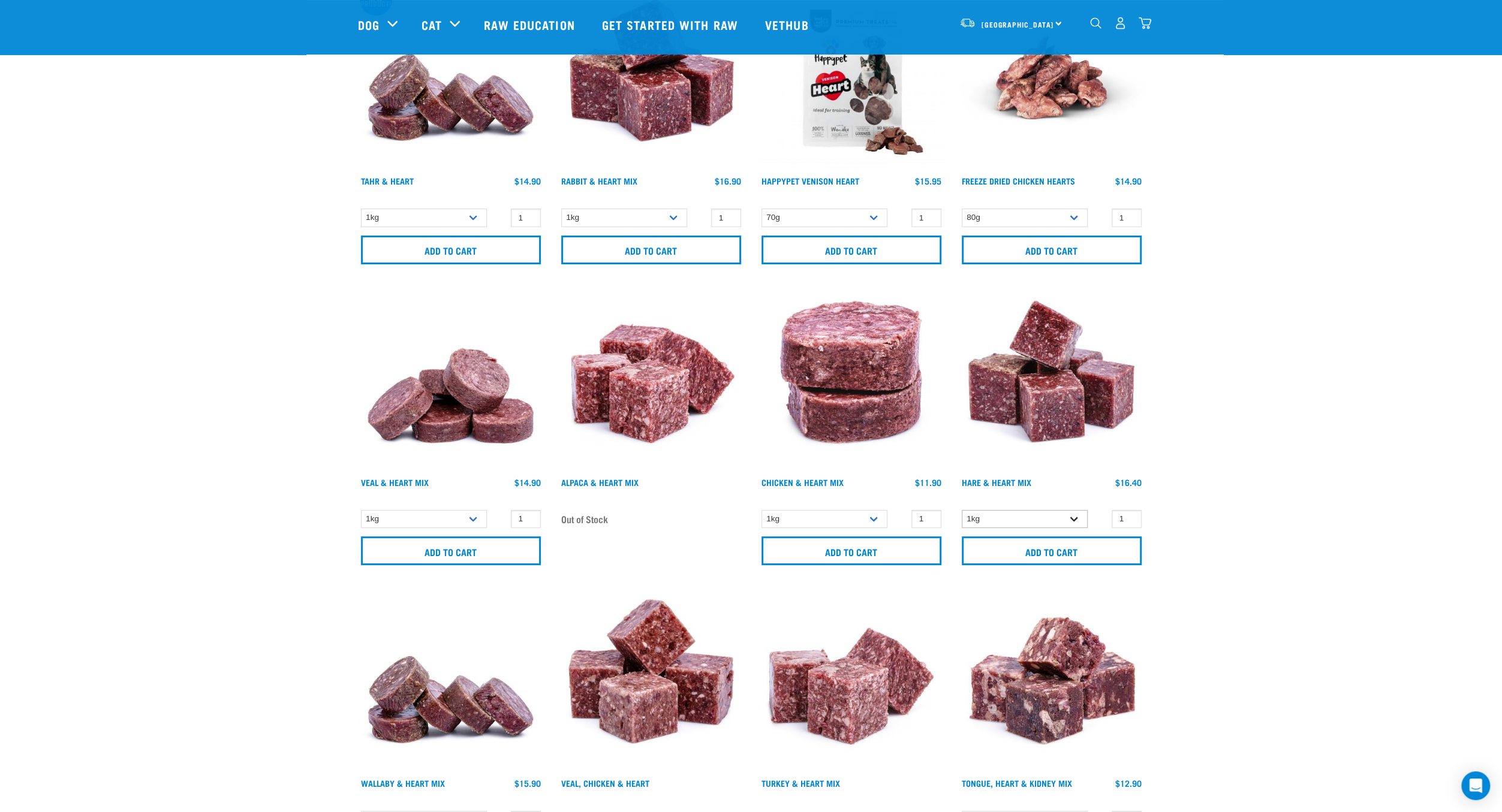
scroll to position [287, 0]
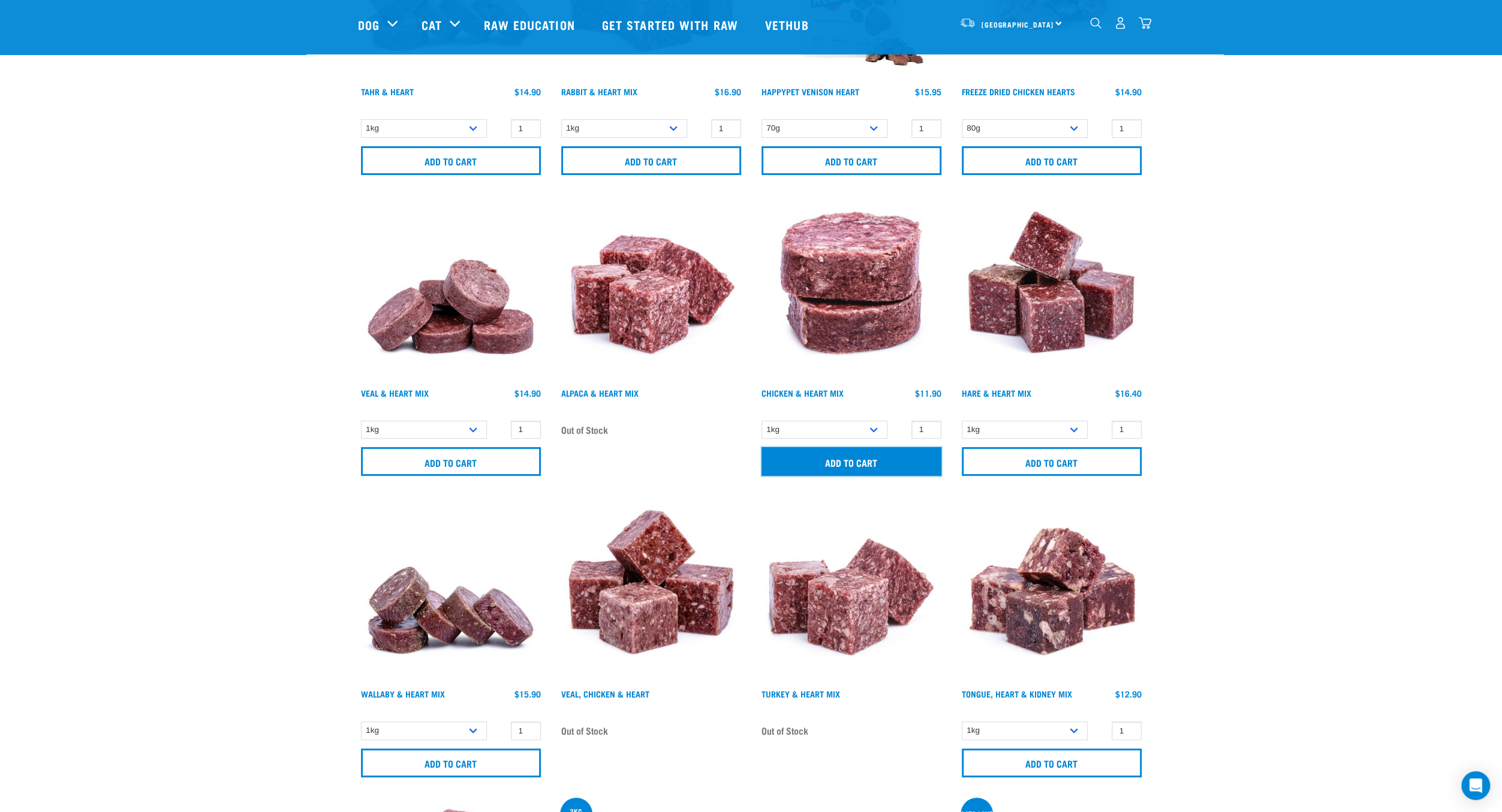
click at [871, 466] on input "Add to cart" at bounding box center [851, 461] width 180 height 29
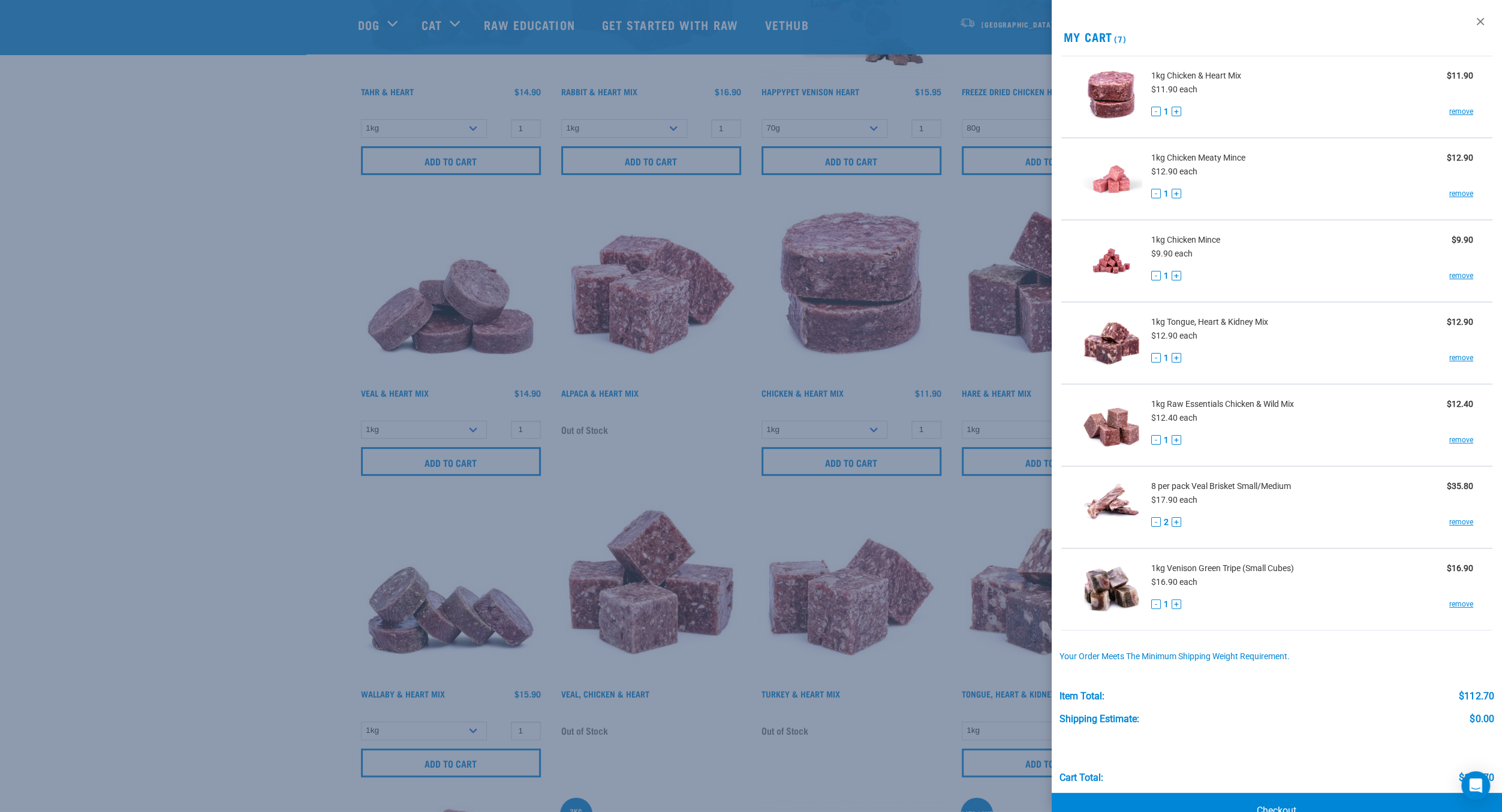
click at [190, 405] on div at bounding box center [751, 406] width 1502 height 812
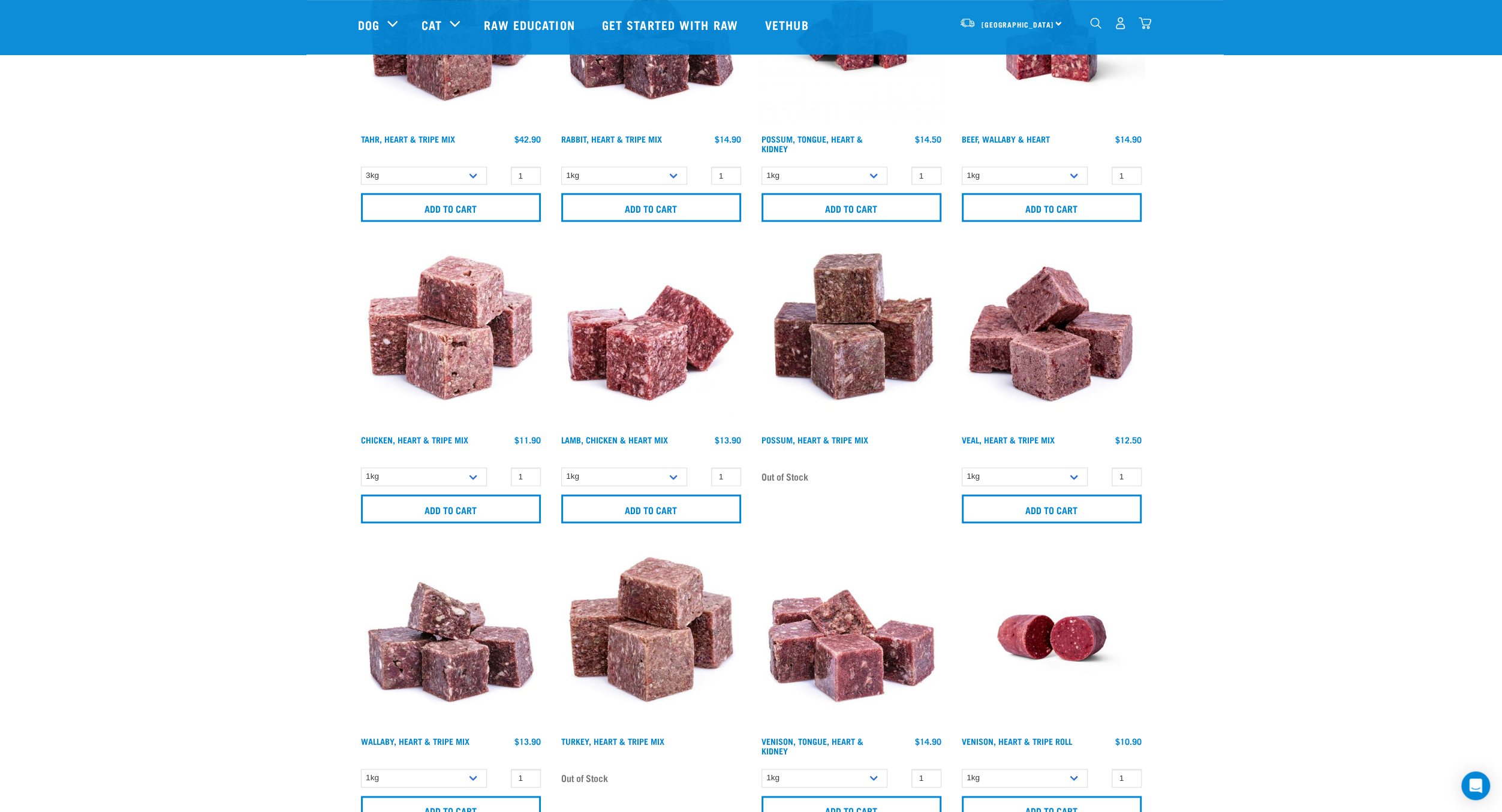
scroll to position [1163, 0]
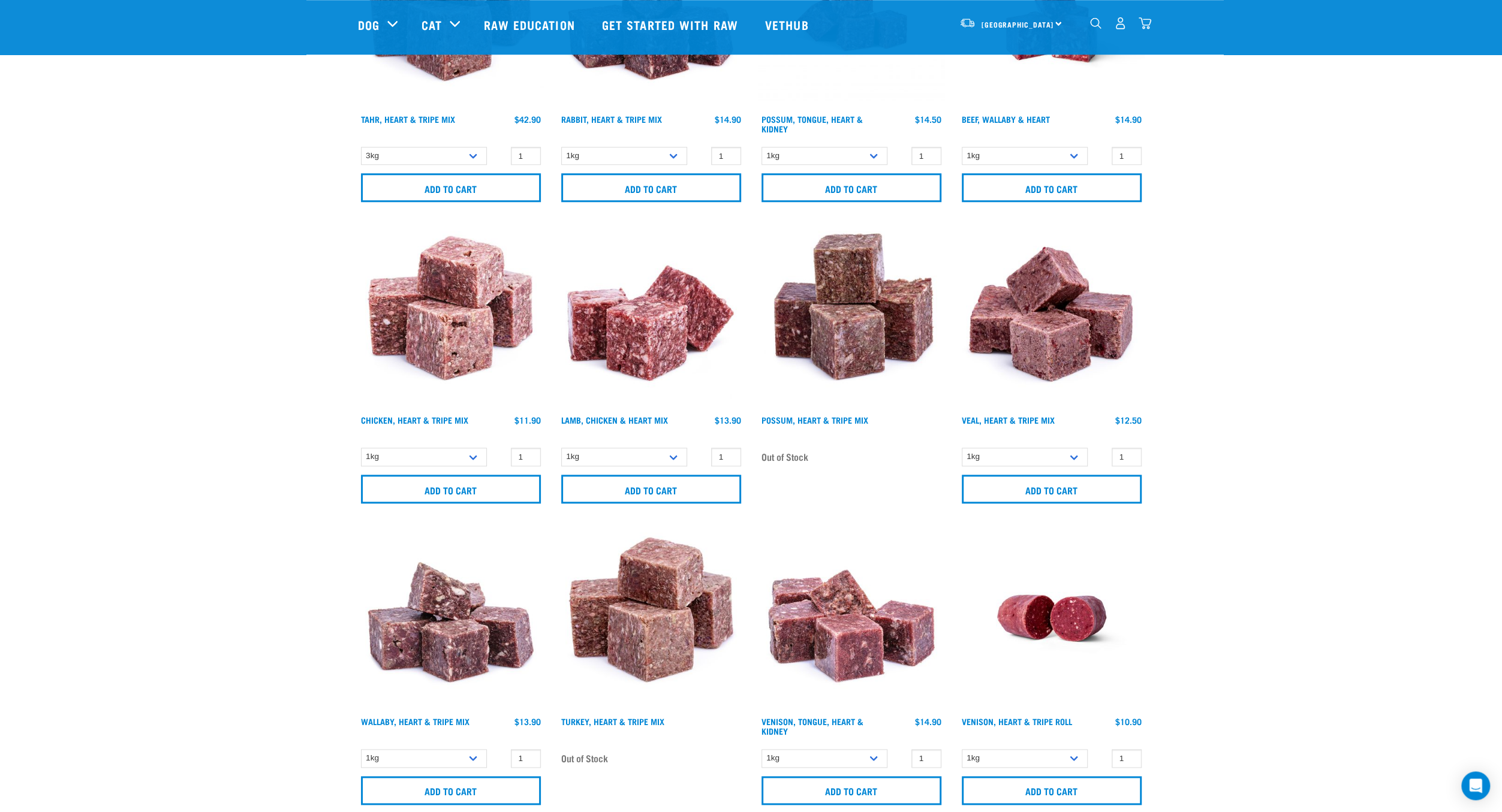
click at [1143, 24] on img "dropdown navigation" at bounding box center [1144, 23] width 13 height 13
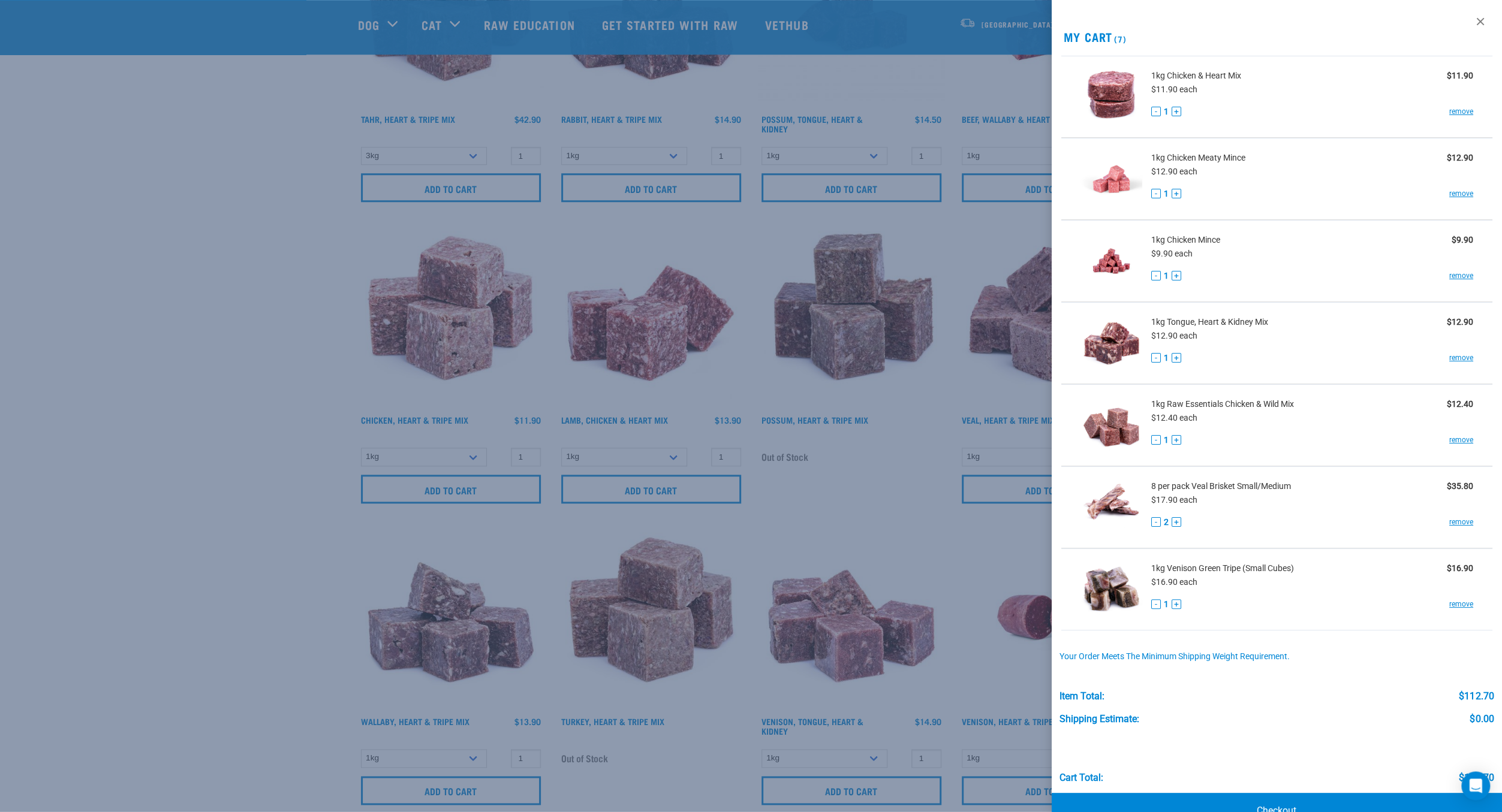
click at [726, 452] on div at bounding box center [751, 406] width 1502 height 812
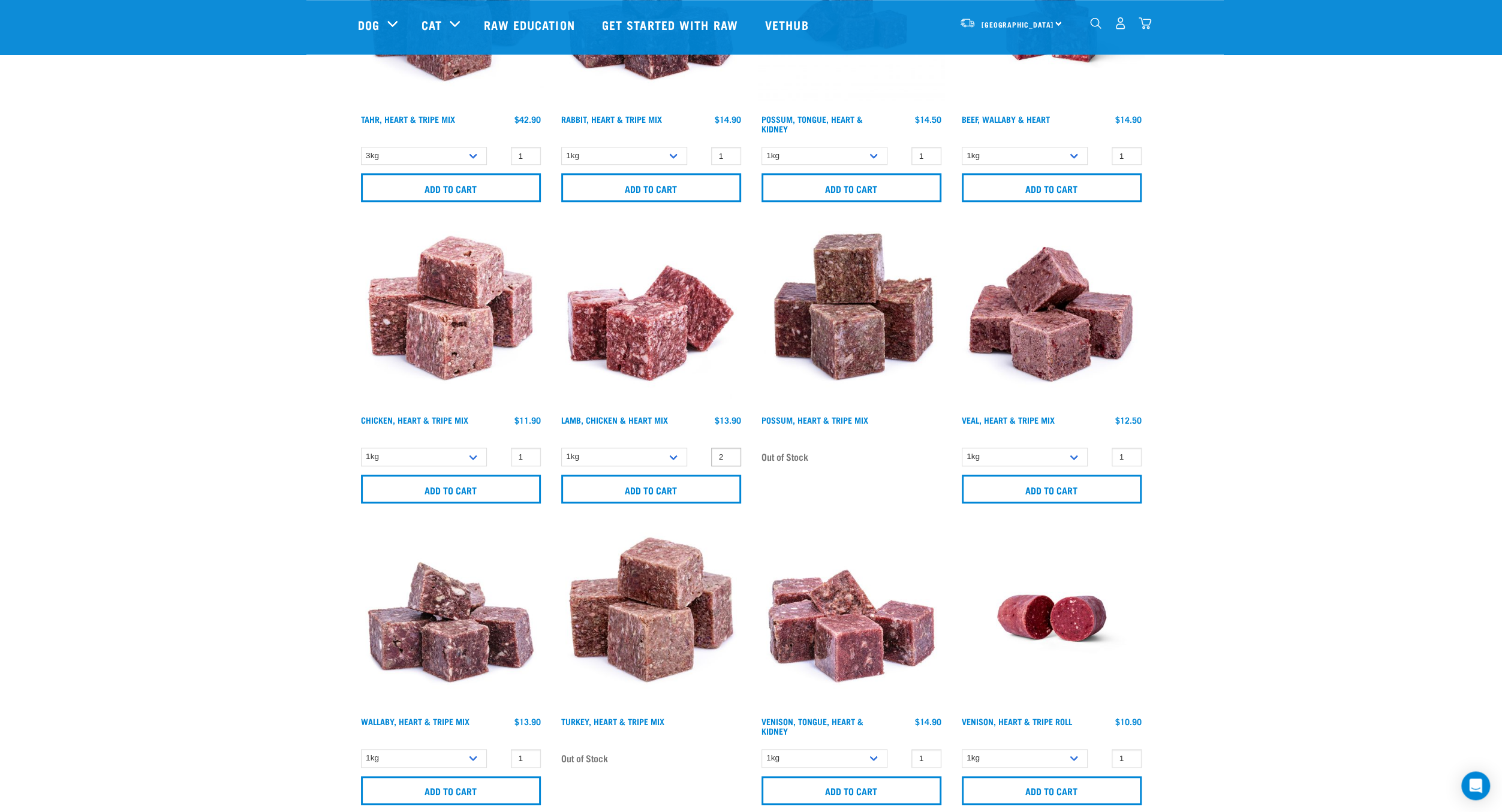
click at [726, 452] on input "2" at bounding box center [726, 457] width 30 height 18
type input "1"
click at [727, 458] on input "1" at bounding box center [726, 457] width 30 height 18
click at [696, 480] on input "Add to cart" at bounding box center [651, 489] width 180 height 29
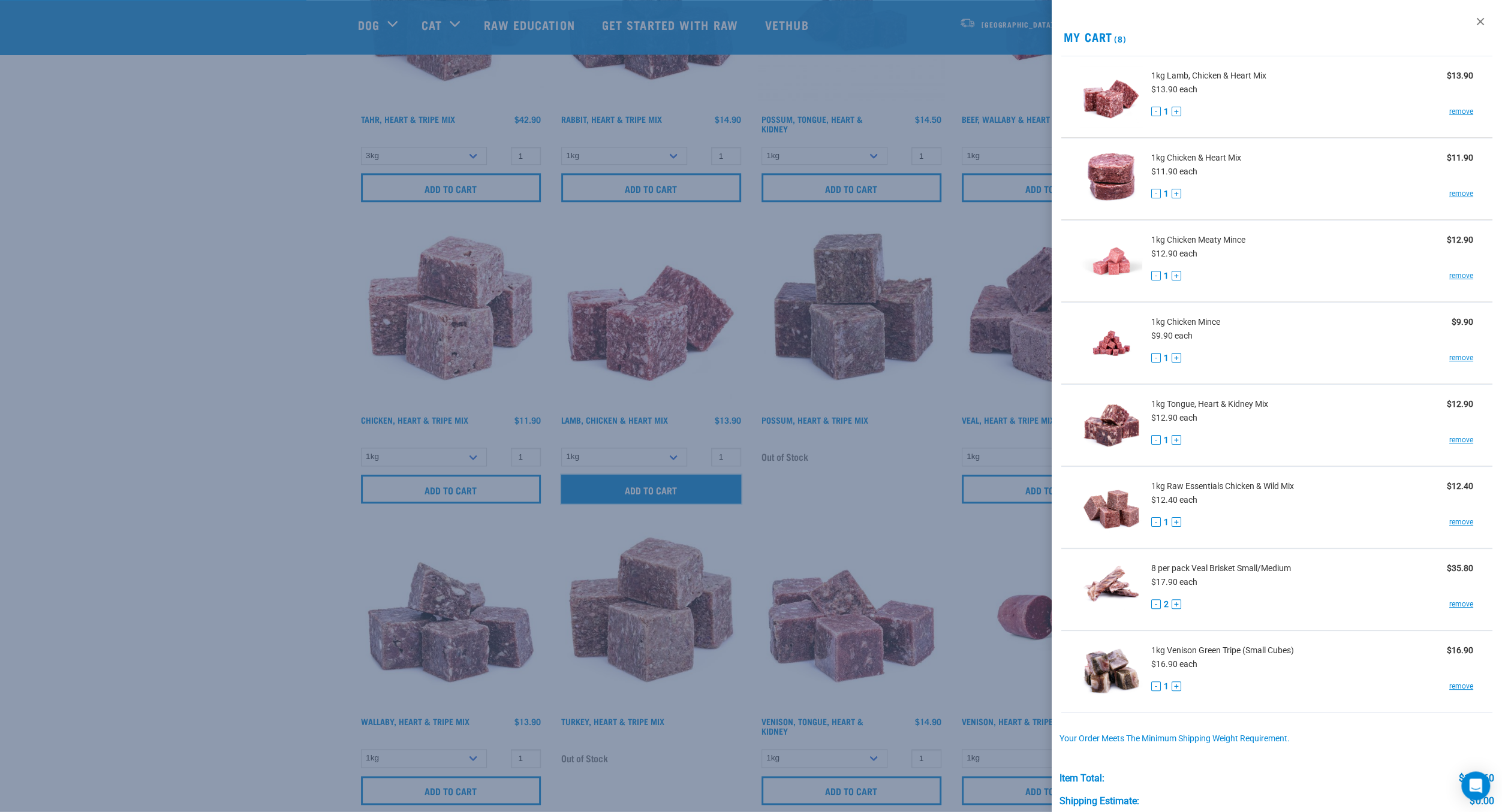
scroll to position [110, 0]
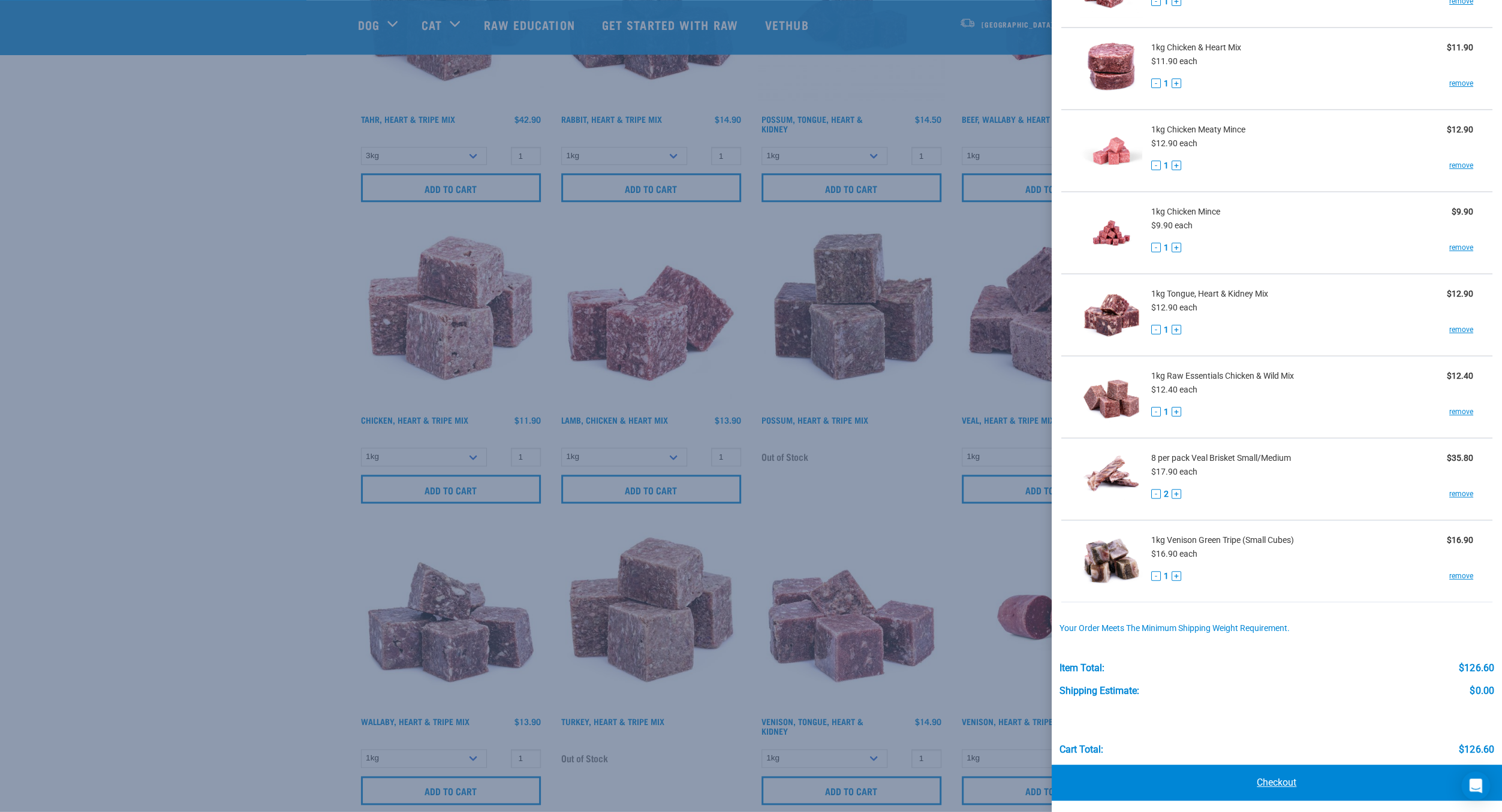
click at [1286, 784] on link "Checkout" at bounding box center [1277, 783] width 451 height 36
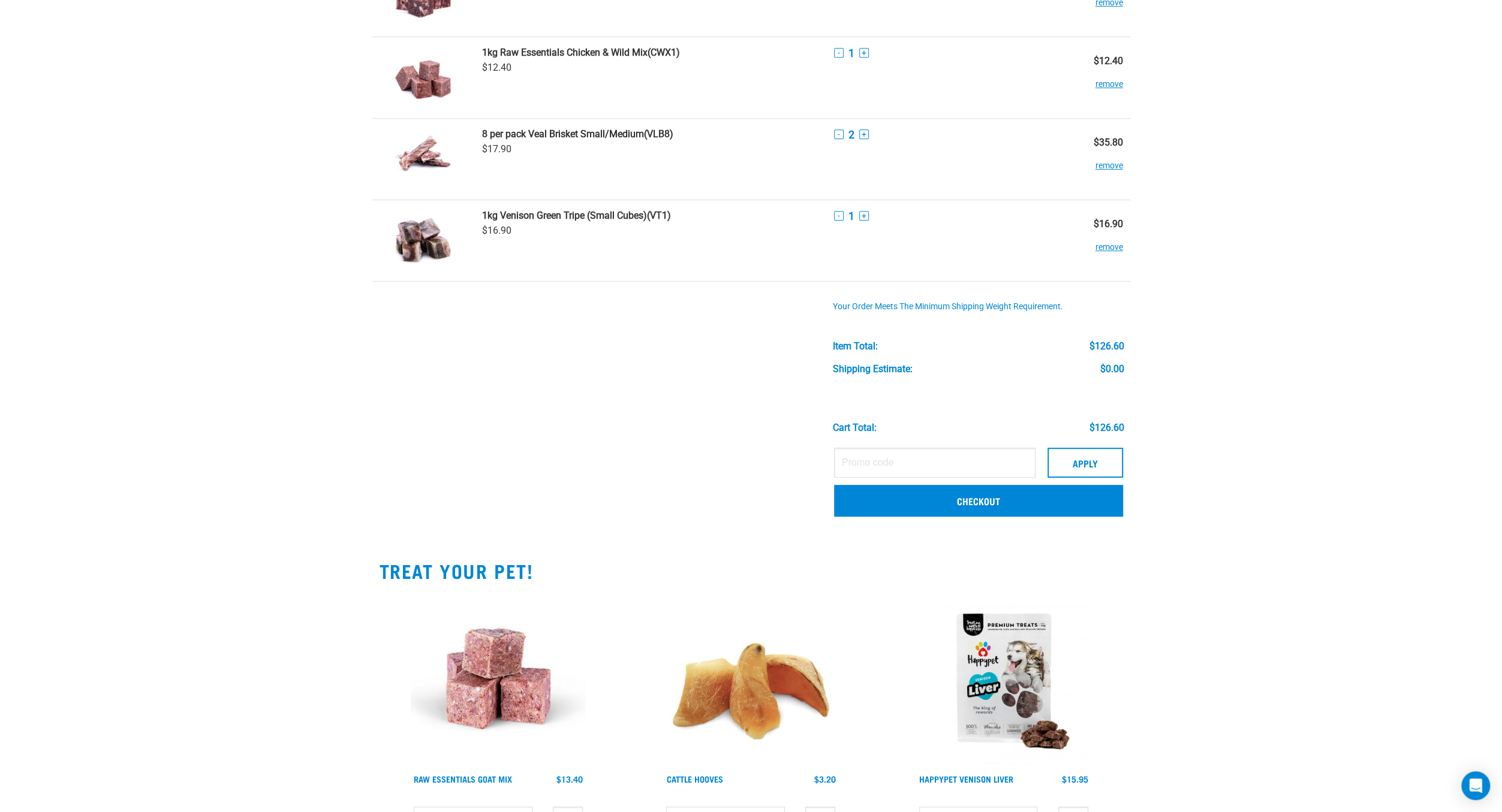
scroll to position [570, 0]
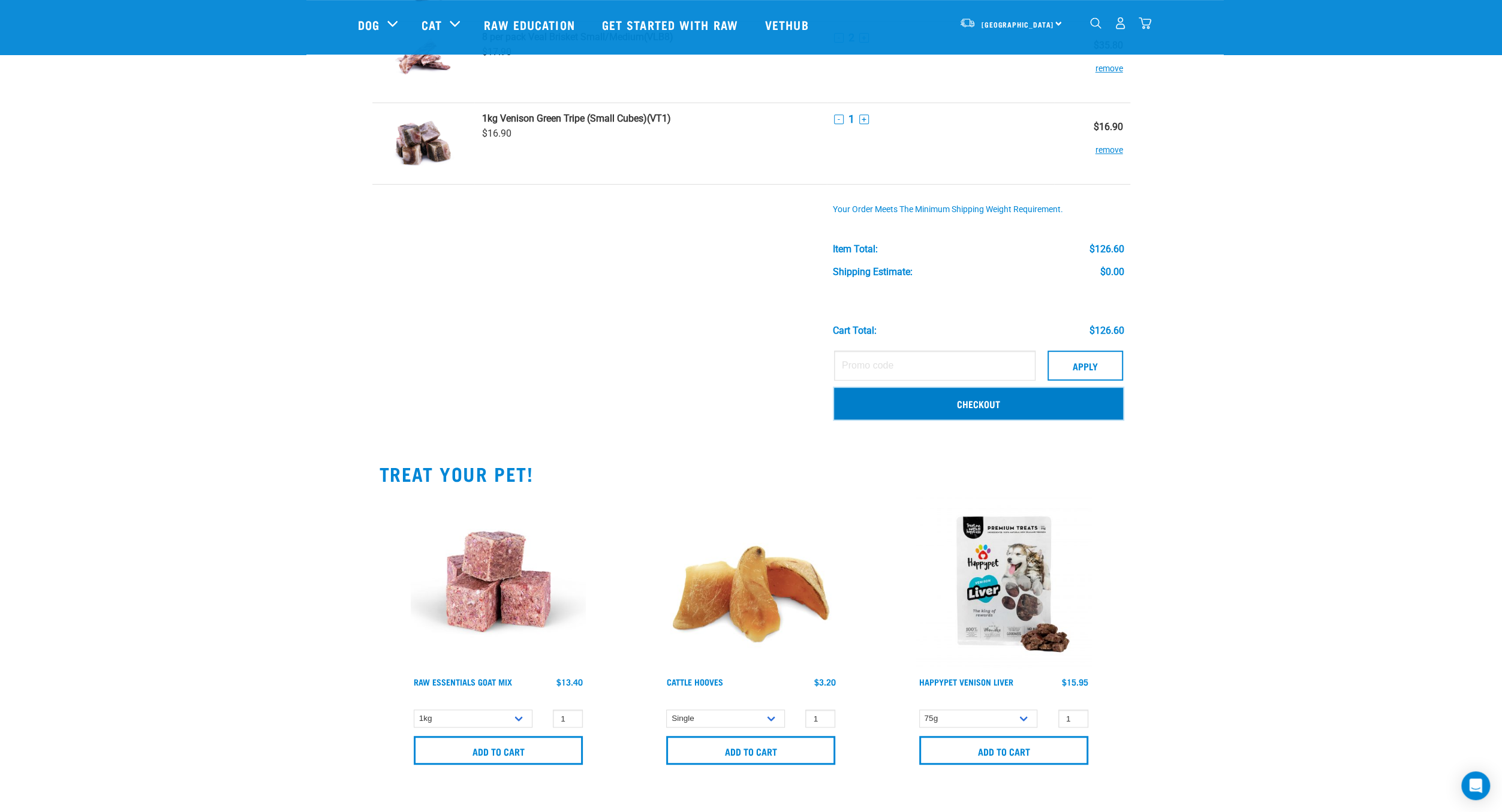
click at [1014, 392] on link "Checkout" at bounding box center [979, 403] width 289 height 31
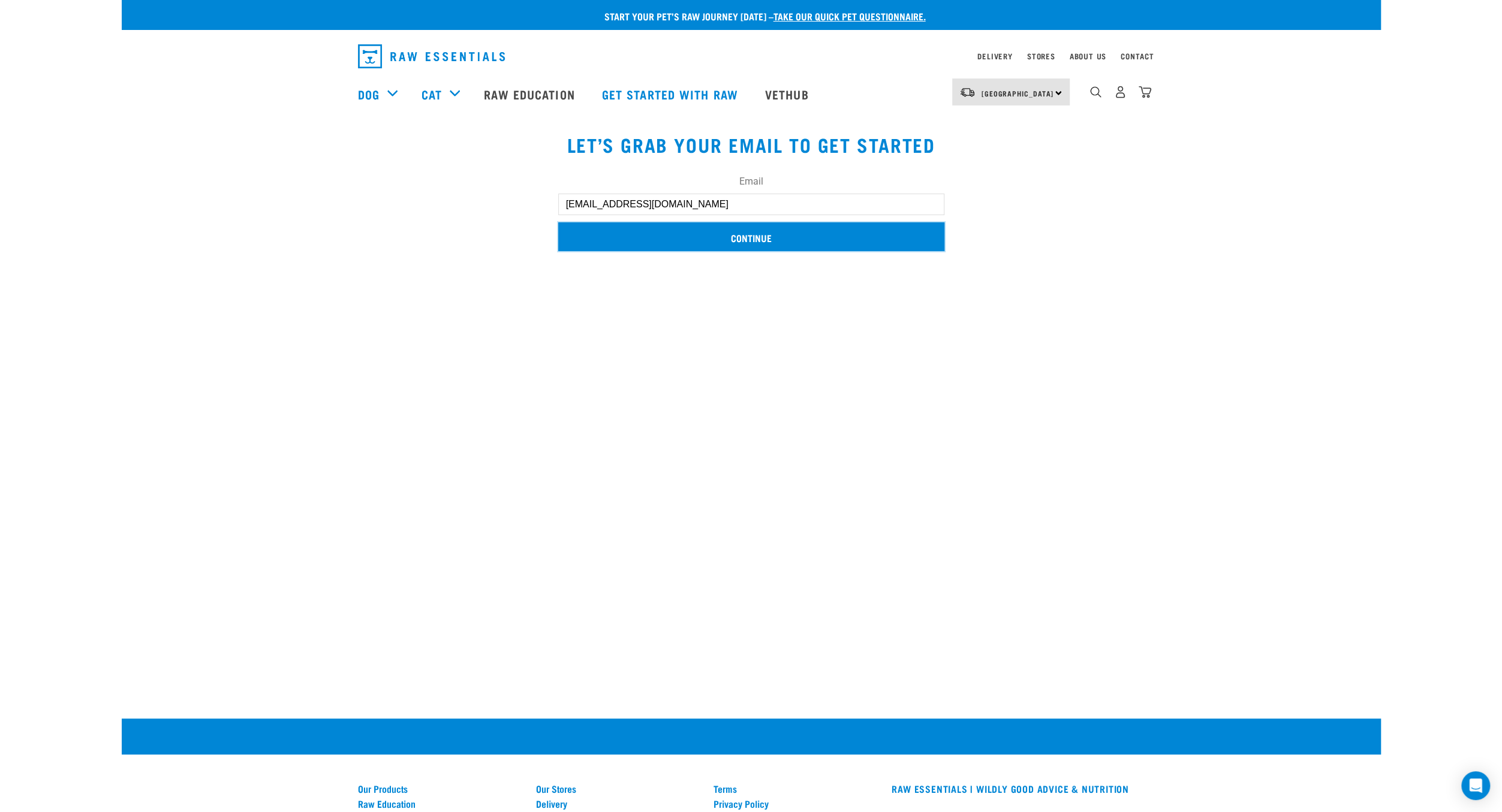
click at [746, 235] on input "Continue" at bounding box center [751, 237] width 386 height 29
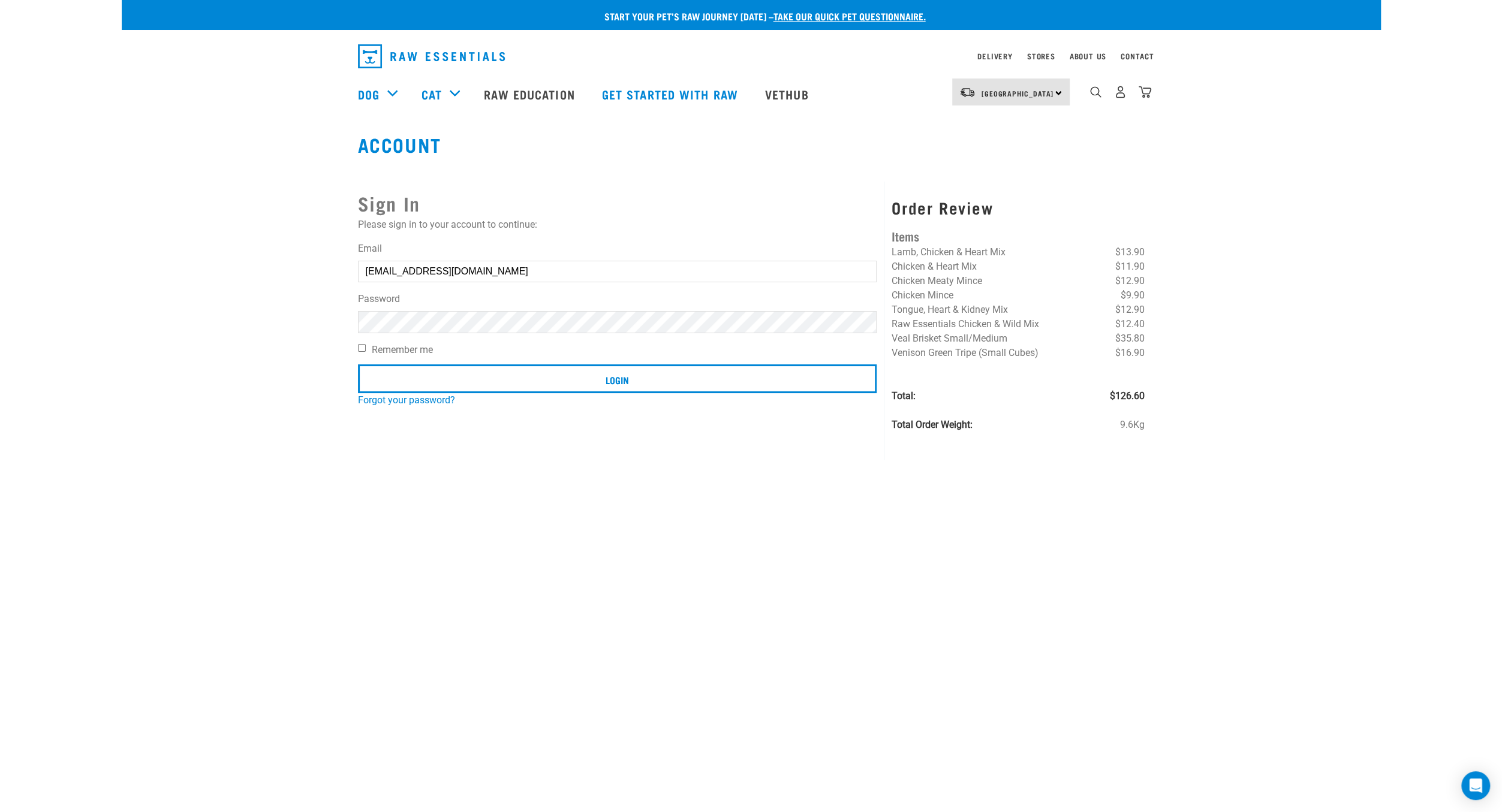
click at [619, 277] on input "crgswn@pm.me" at bounding box center [617, 271] width 519 height 22
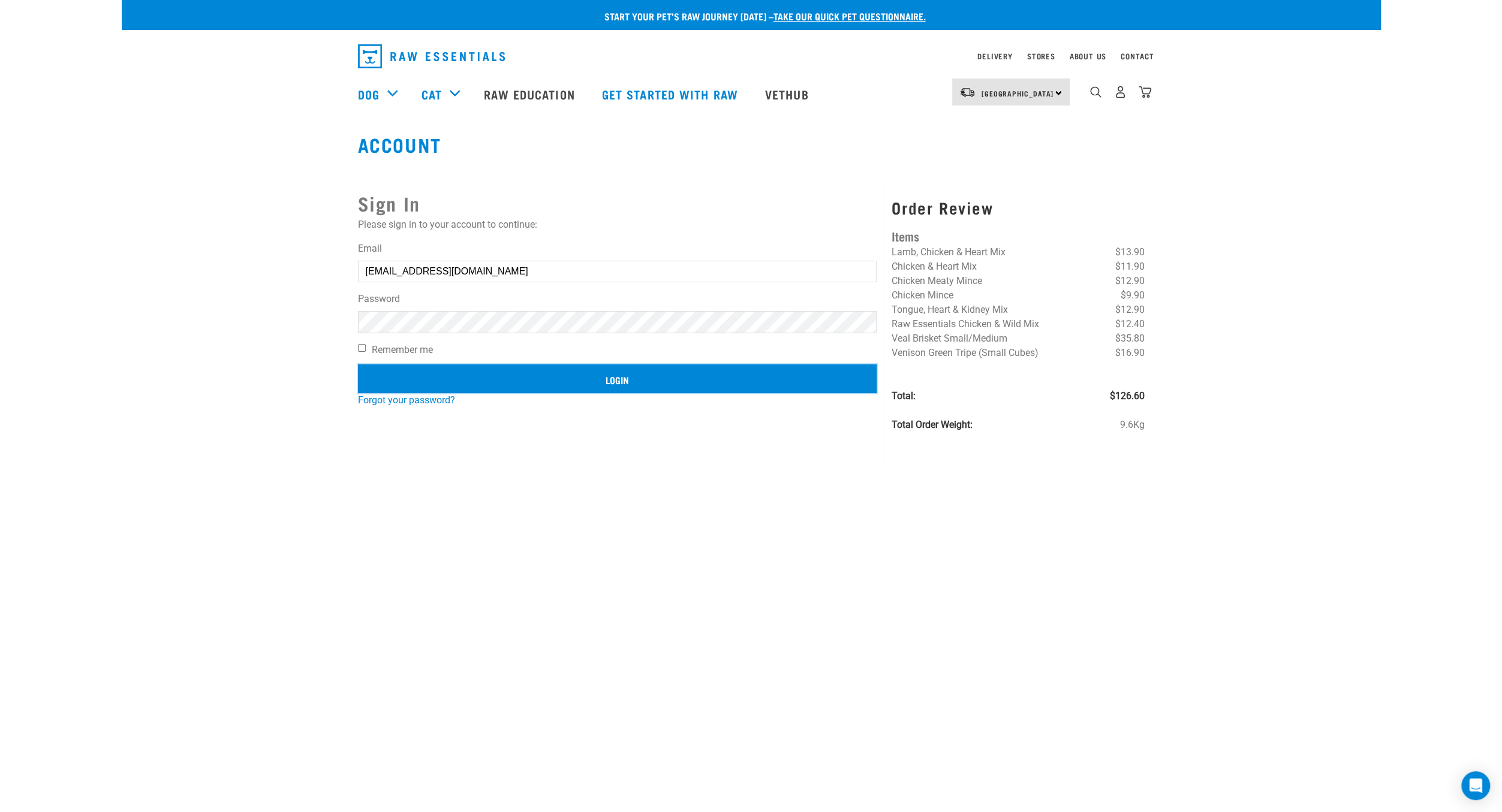
click at [614, 366] on input "Login" at bounding box center [617, 379] width 519 height 29
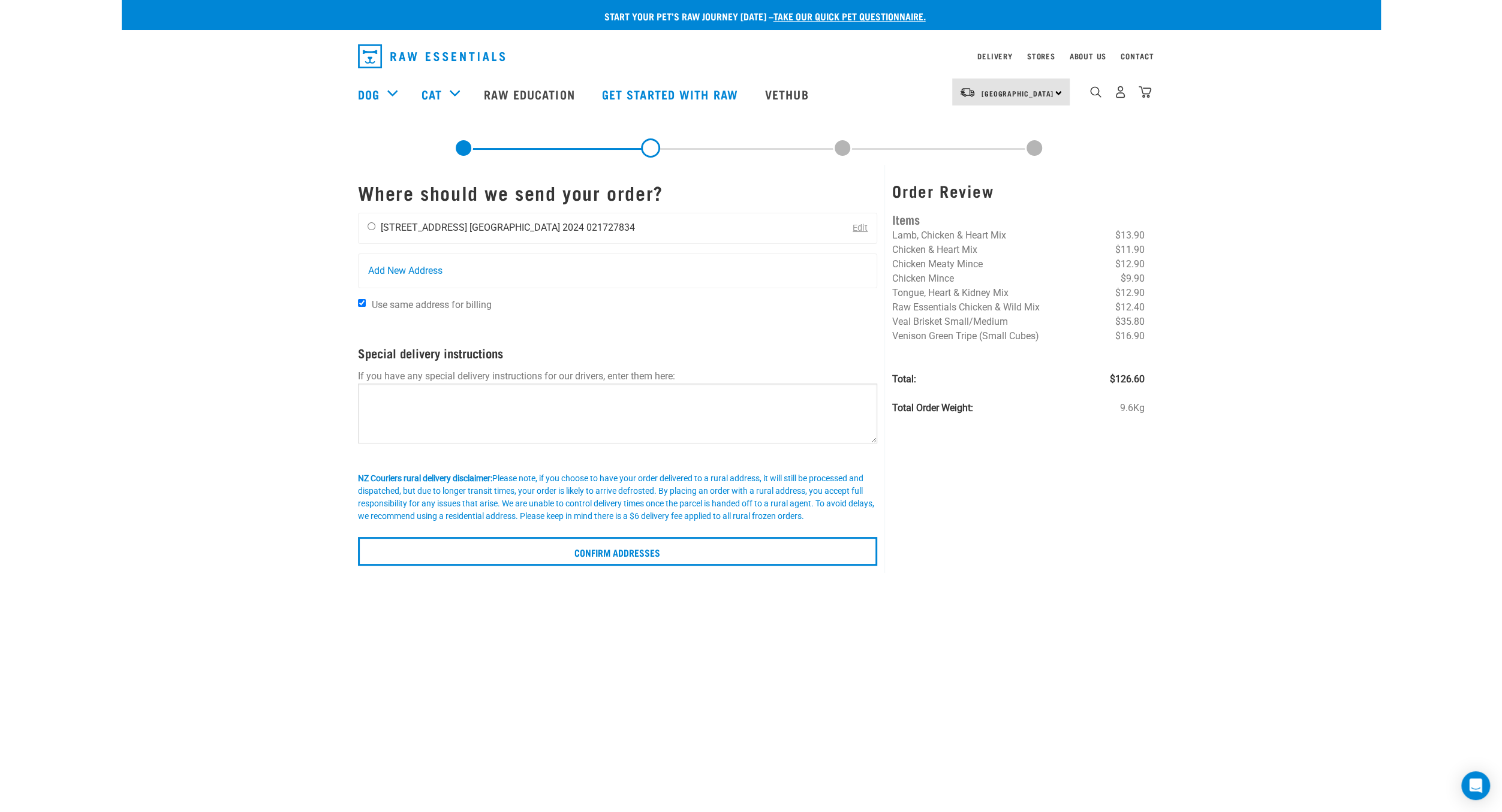
click at [470, 222] on li "[GEOGRAPHIC_DATA] 2024" at bounding box center [527, 228] width 114 height 12
click at [374, 227] on input "radio" at bounding box center [370, 226] width 8 height 8
radio input "true"
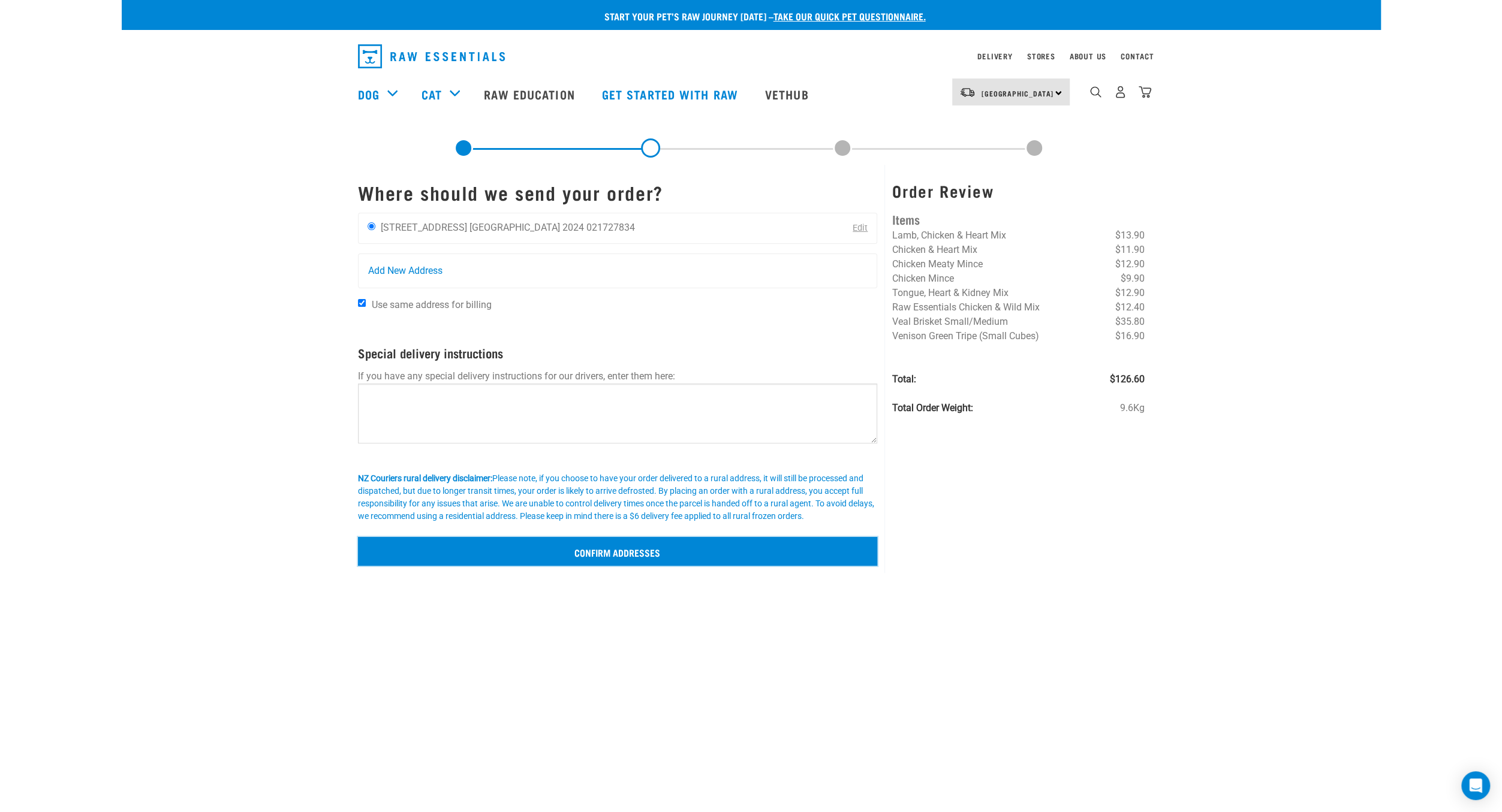
click at [586, 544] on input "Confirm addresses" at bounding box center [617, 551] width 520 height 29
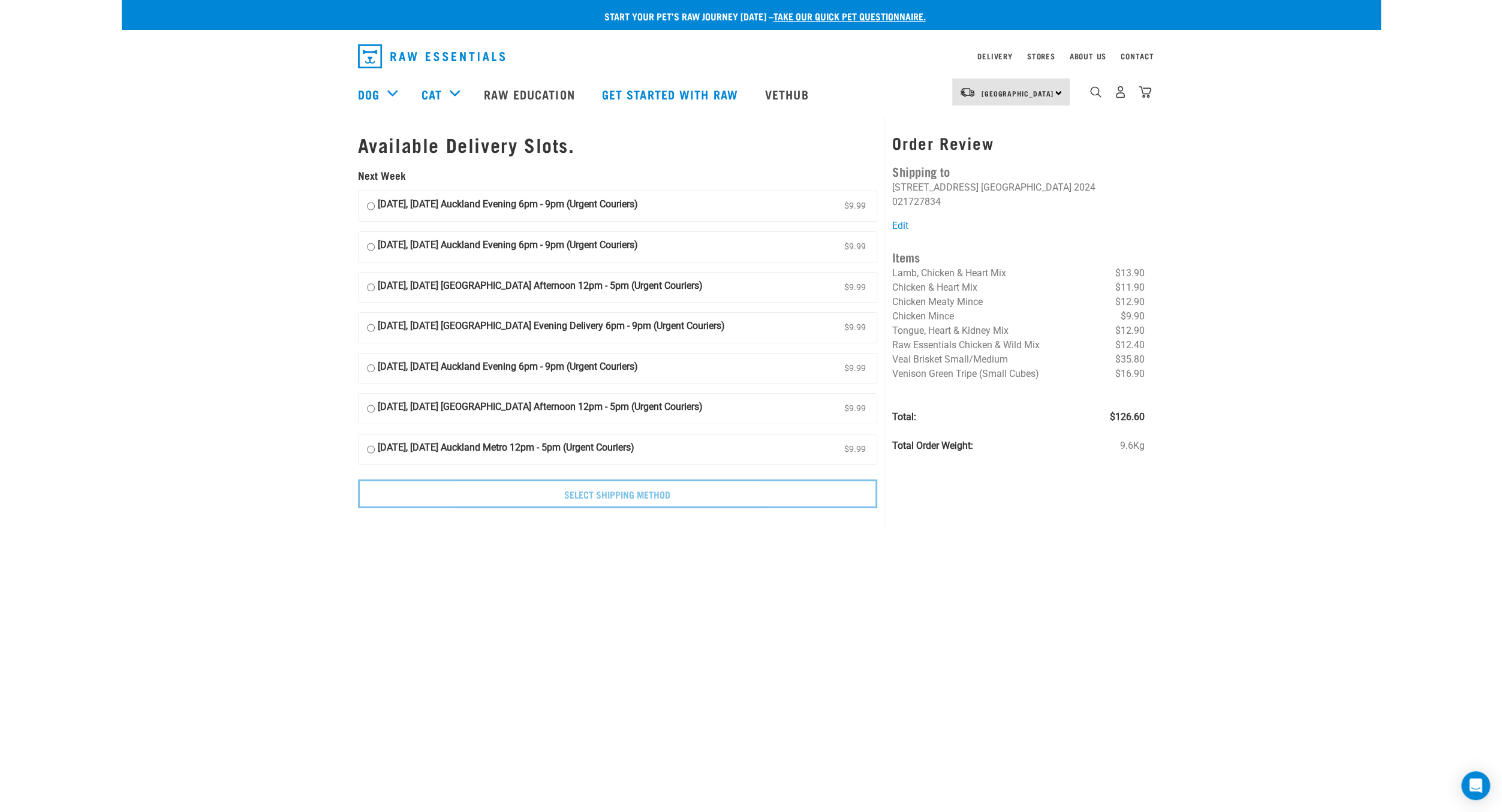
click at [371, 207] on input "[DATE], [DATE] Auckland Evening 6pm - 9pm (Urgent Couriers) $9.99" at bounding box center [370, 206] width 8 height 18
radio input "true"
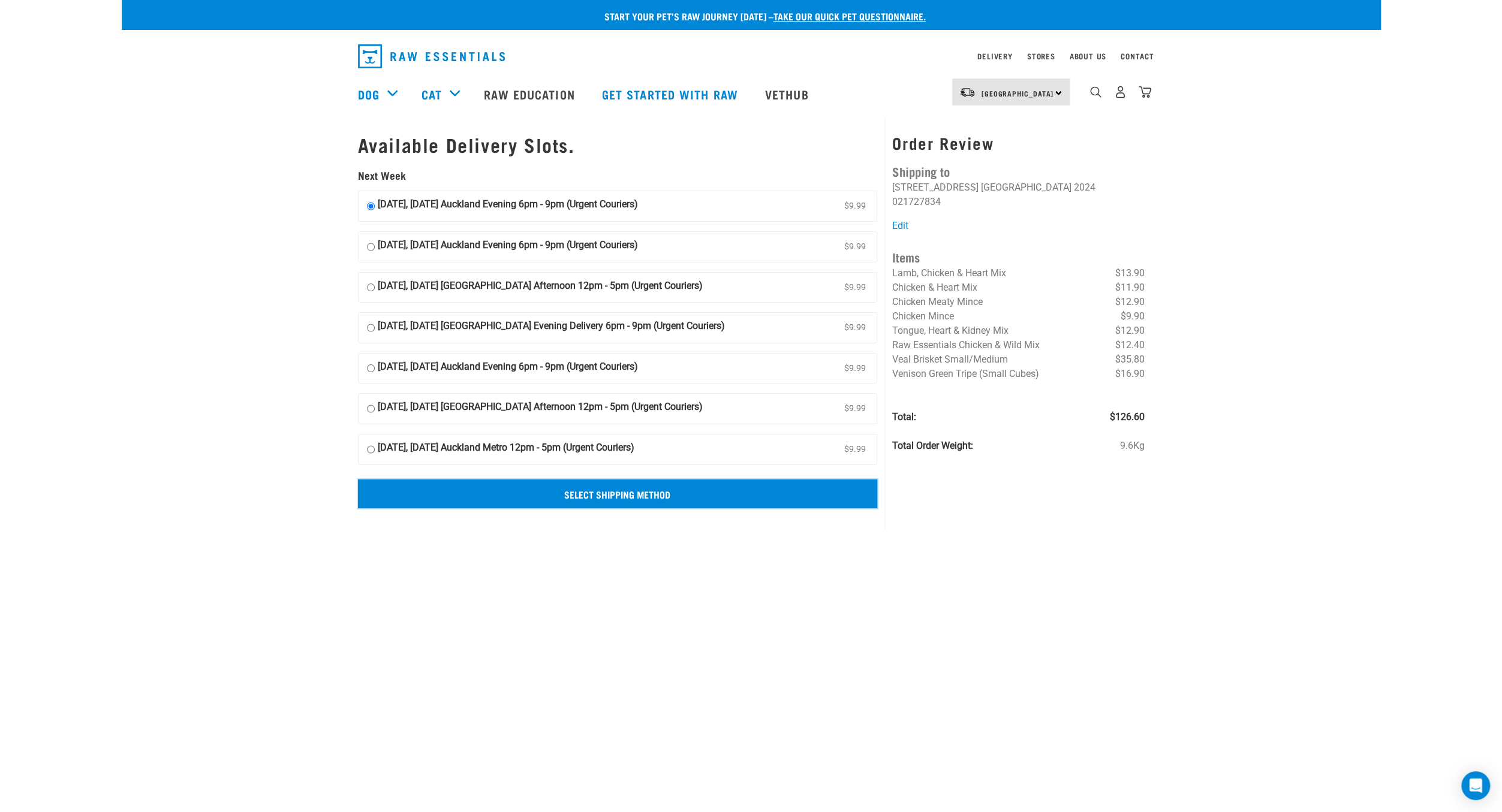
click at [663, 491] on input "Select Shipping Method" at bounding box center [617, 494] width 520 height 29
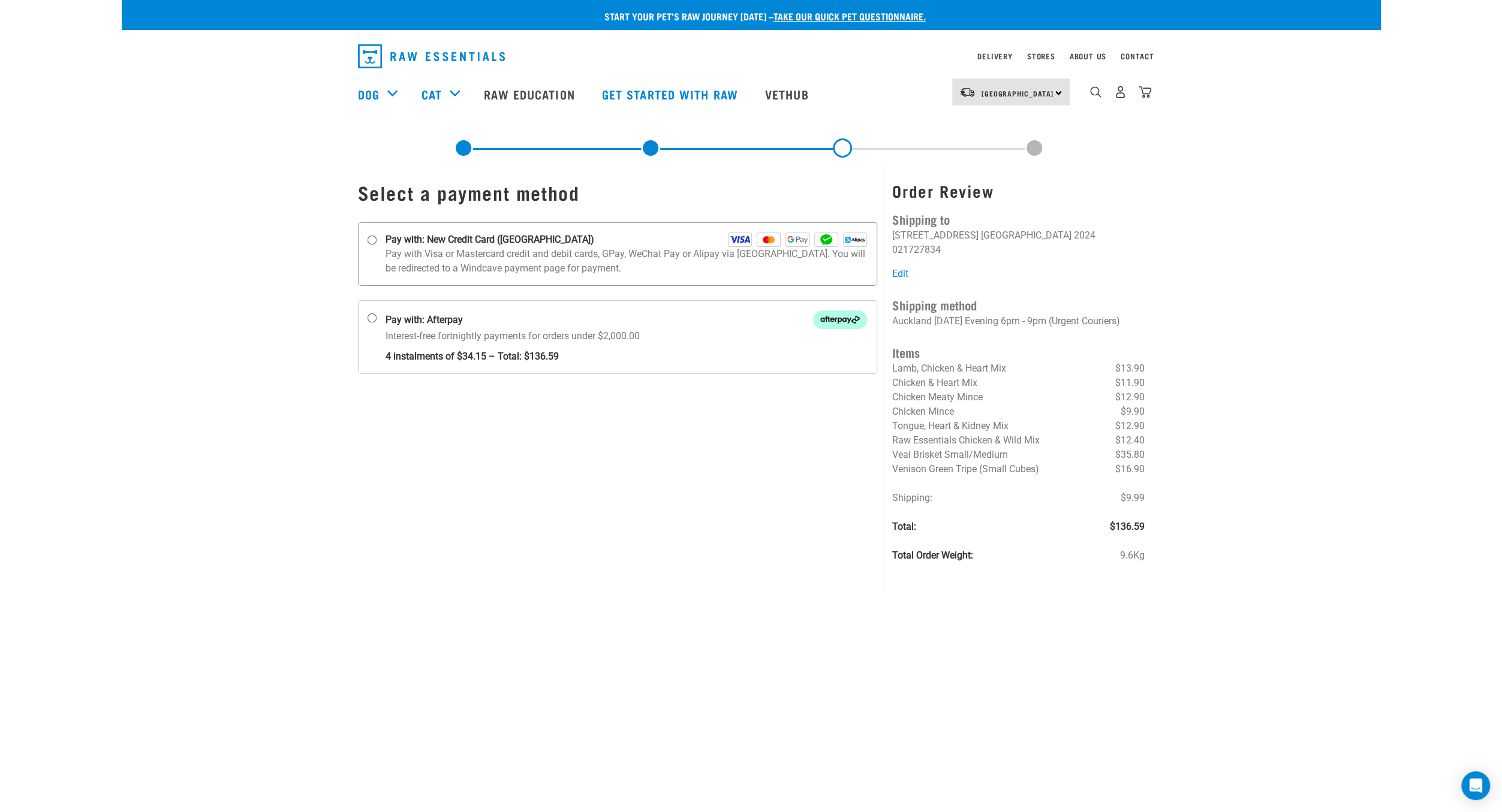
click at [405, 238] on strong "Pay with: New Credit Card (Windcave)" at bounding box center [490, 239] width 208 height 14
click at [376, 238] on input "Pay with: New Credit Card (Windcave)" at bounding box center [371, 239] width 9 height 9
radio input "true"
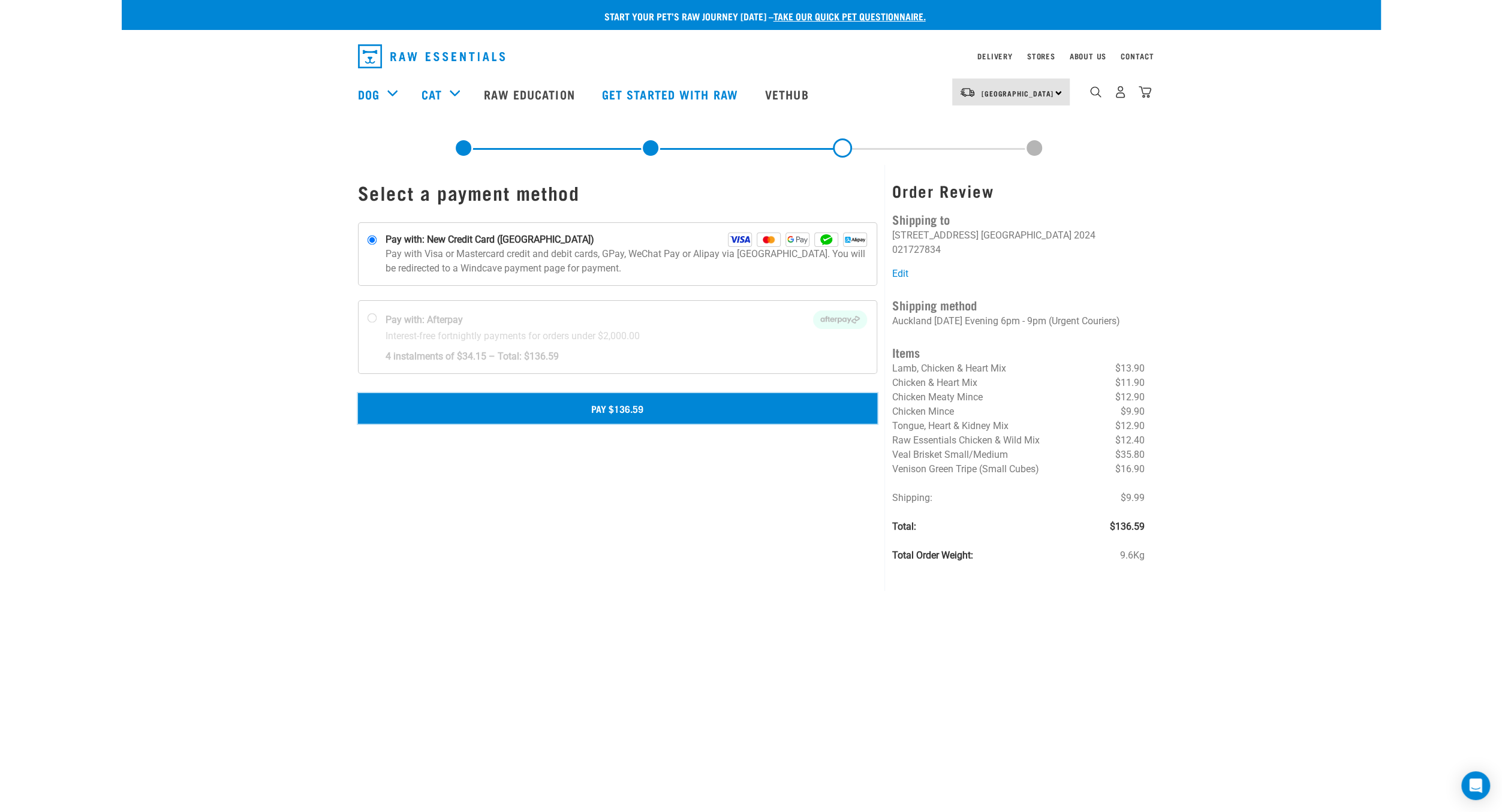
click at [607, 411] on button "Pay $136.59" at bounding box center [617, 408] width 520 height 30
